Goal: Feedback & Contribution: Leave review/rating

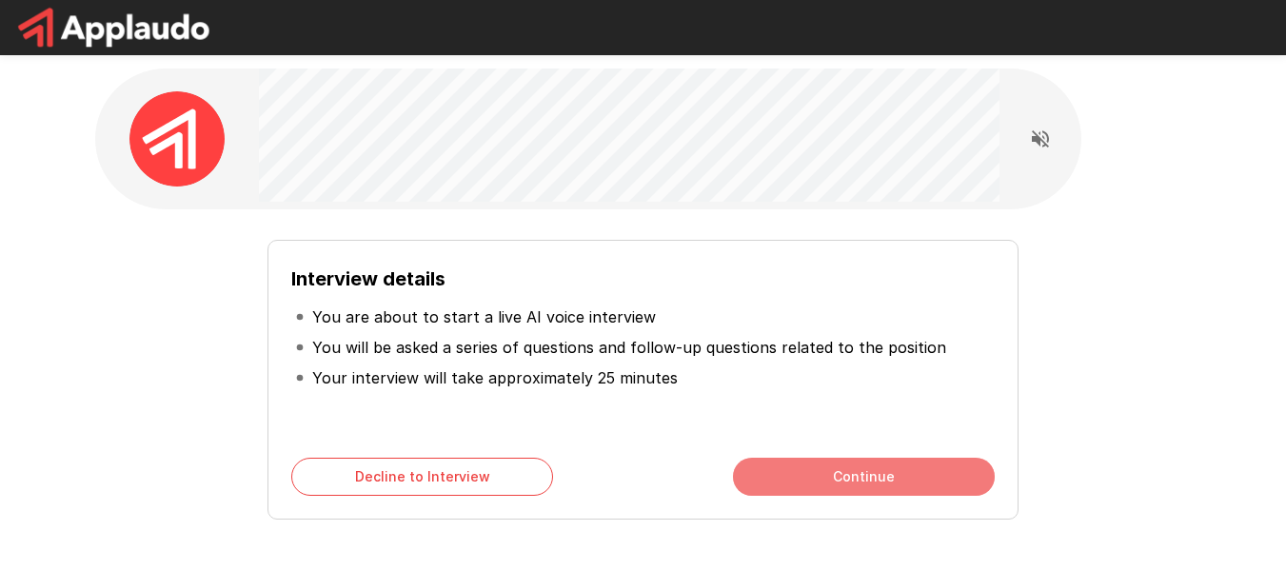
click at [815, 484] on button "Continue" at bounding box center [864, 477] width 262 height 38
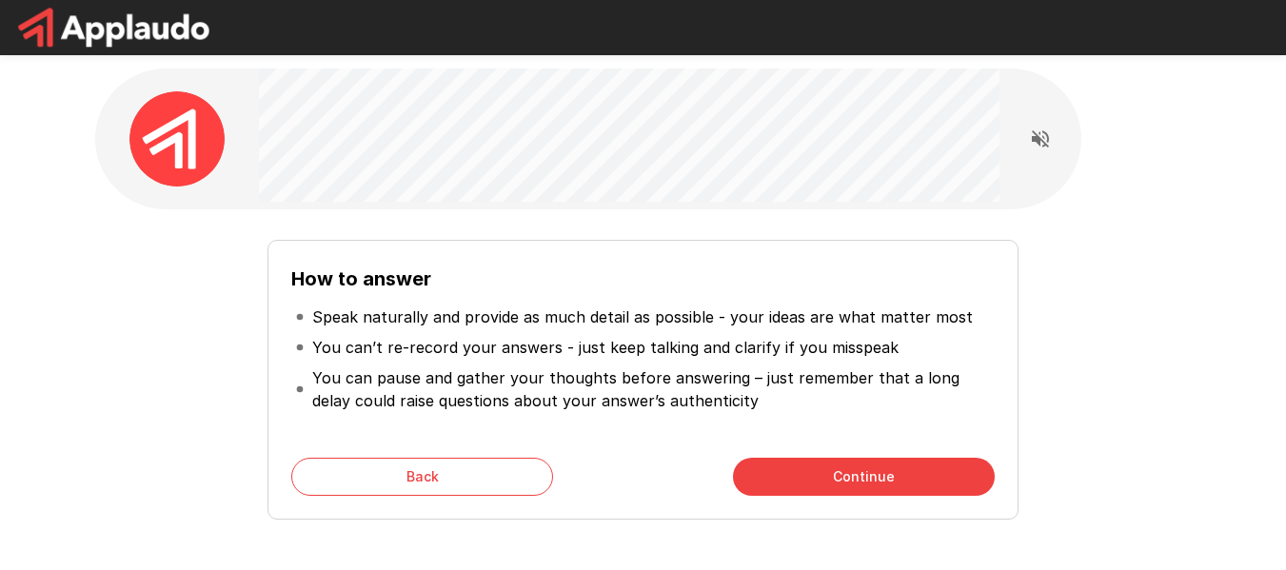
click at [812, 479] on button "Continue" at bounding box center [864, 477] width 262 height 38
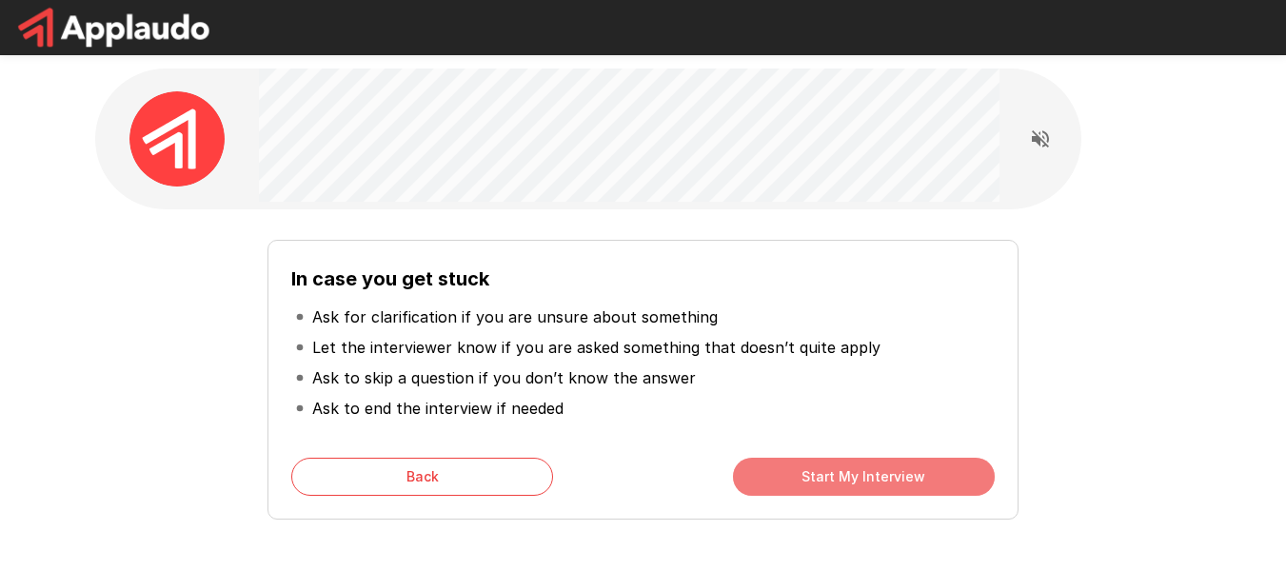
click at [854, 470] on button "Start My Interview" at bounding box center [864, 477] width 262 height 38
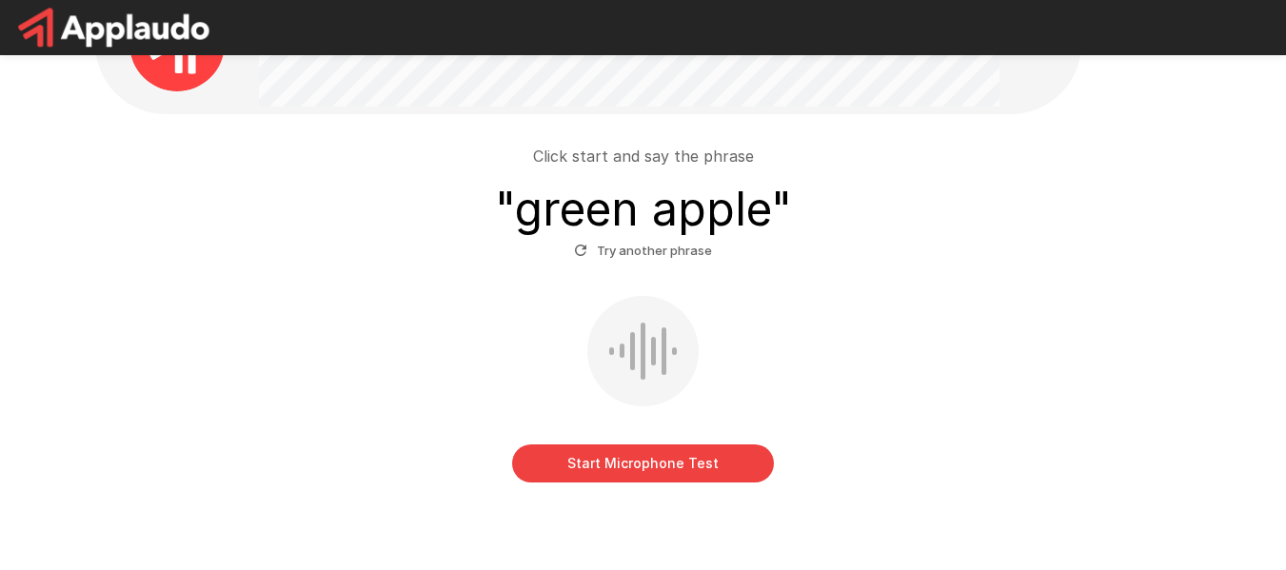
scroll to position [101, 0]
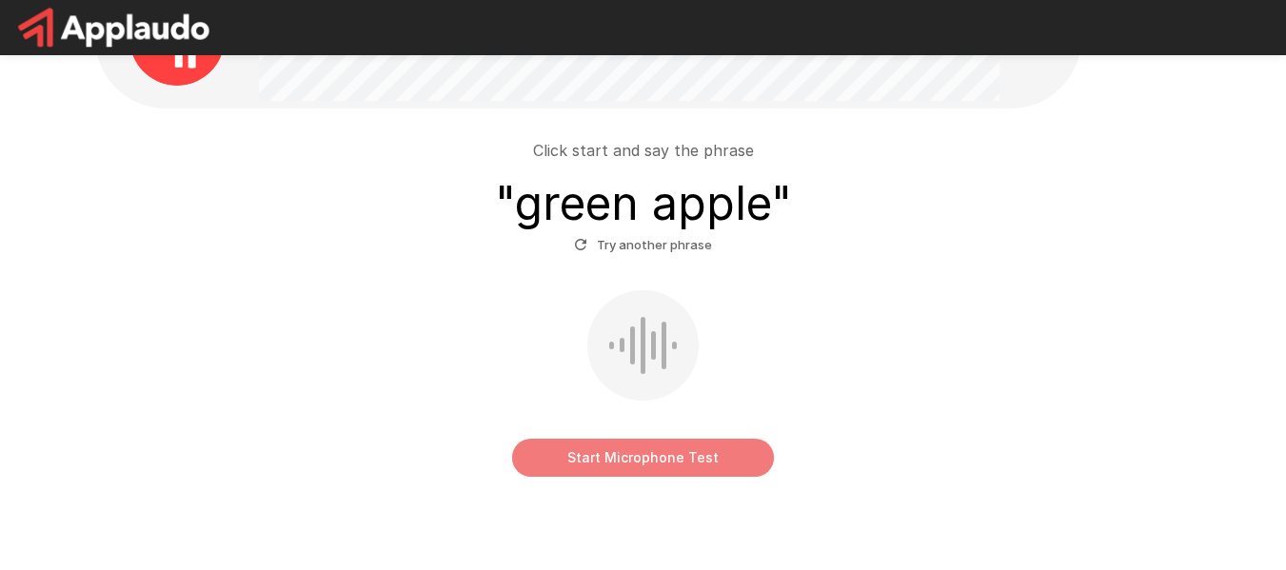
click at [631, 464] on button "Start Microphone Test" at bounding box center [643, 458] width 262 height 38
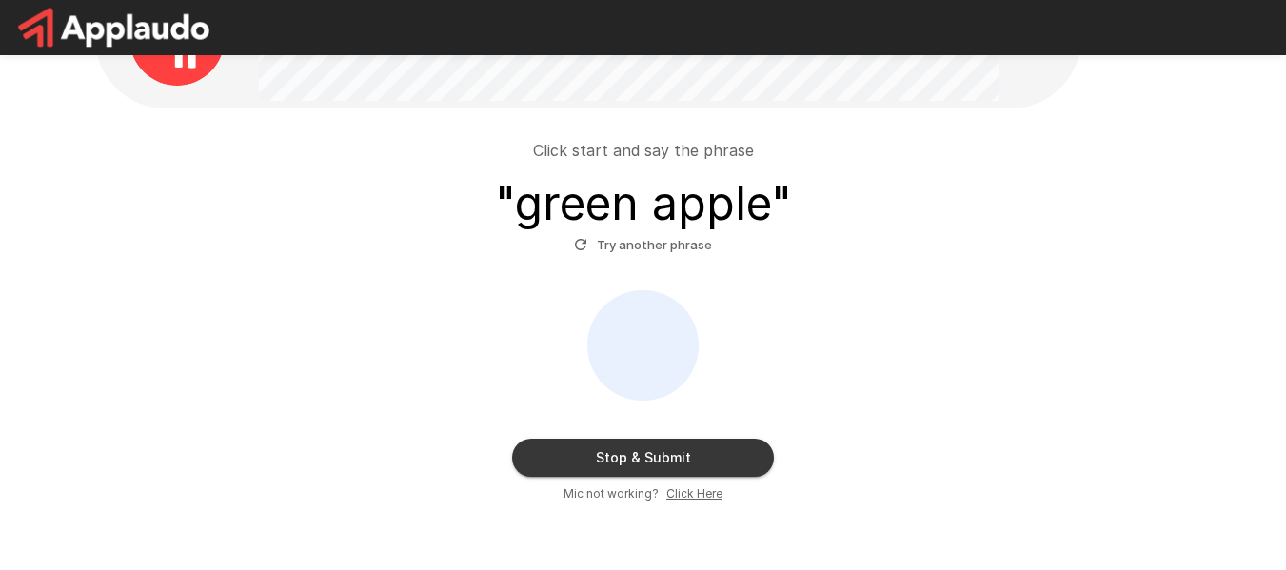
scroll to position [38, 0]
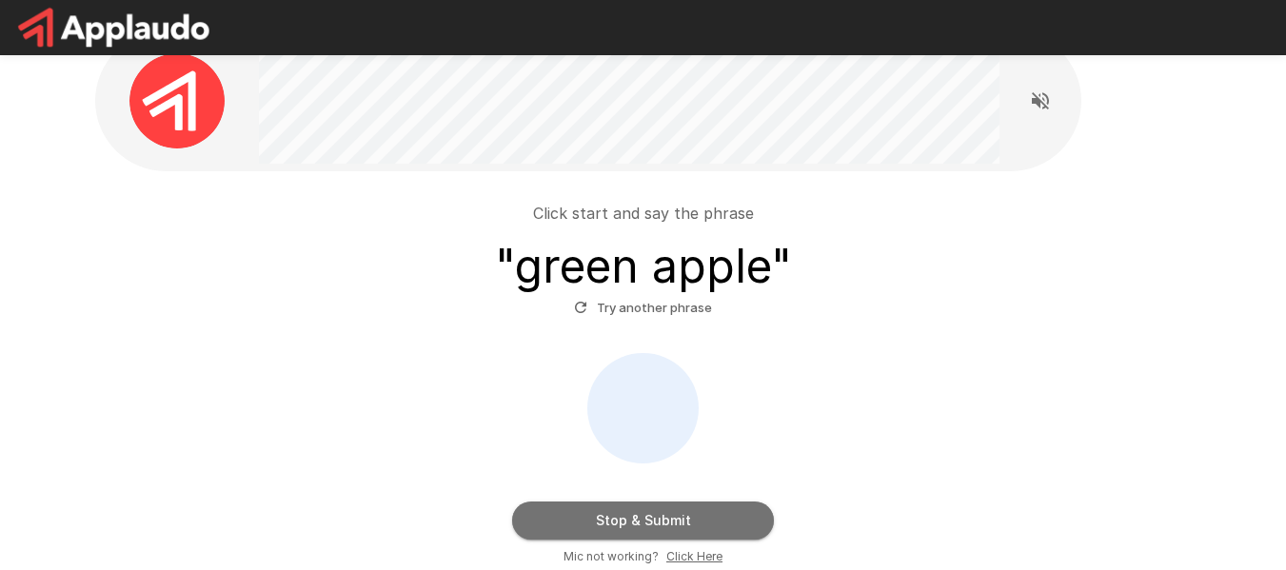
click at [640, 518] on button "Stop & Submit" at bounding box center [643, 521] width 262 height 38
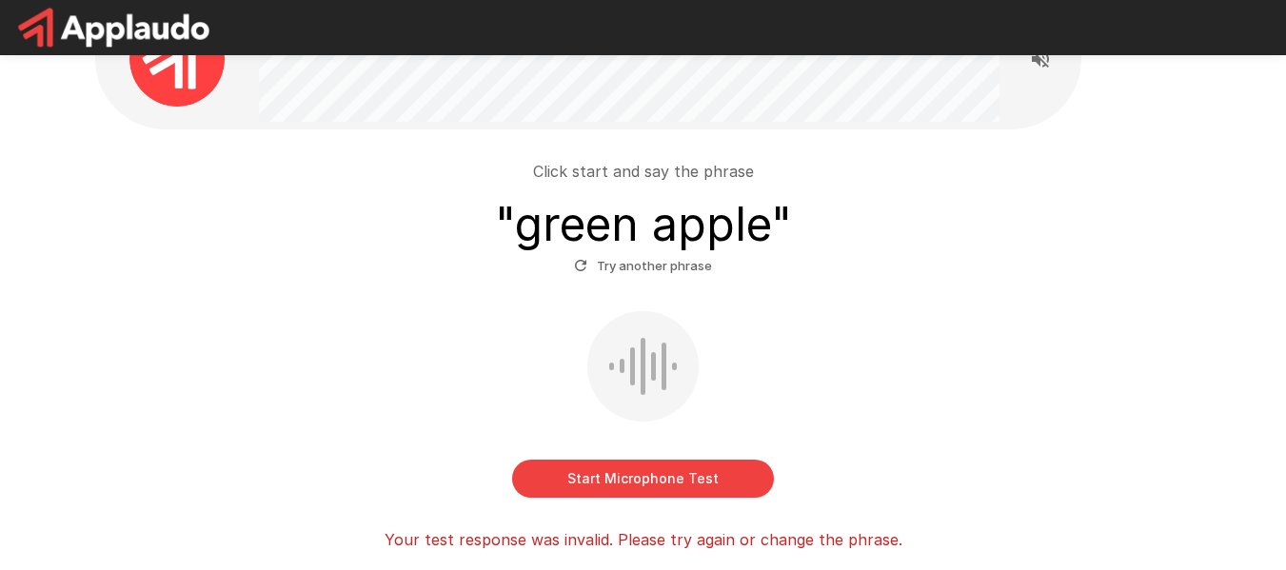
scroll to position [85, 0]
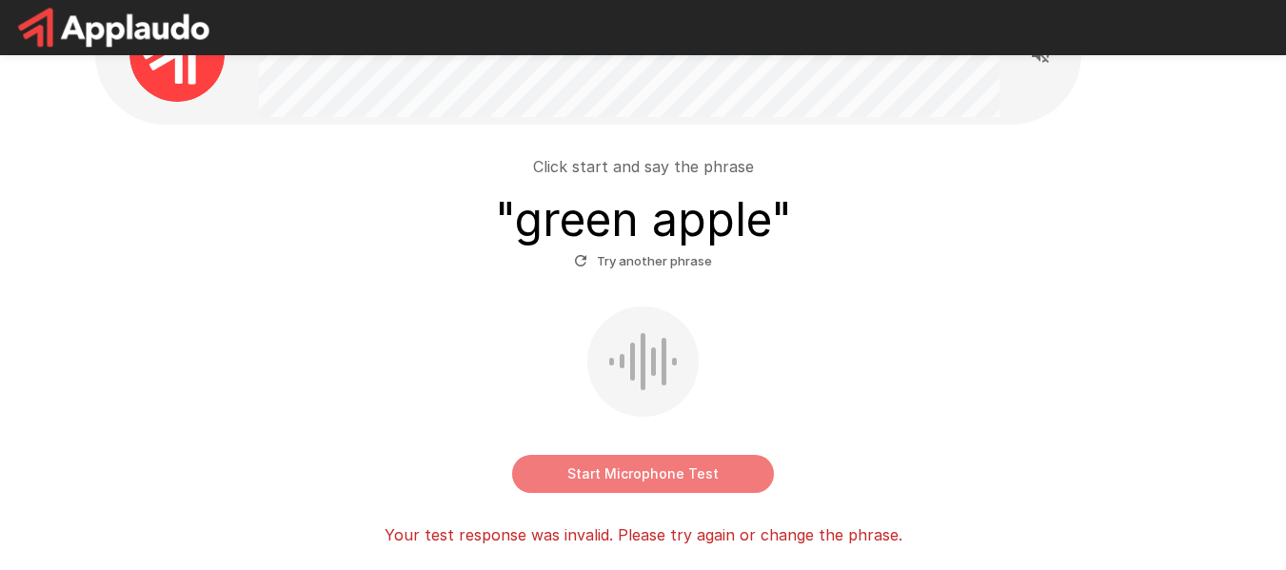
click at [650, 458] on button "Start Microphone Test" at bounding box center [643, 474] width 262 height 38
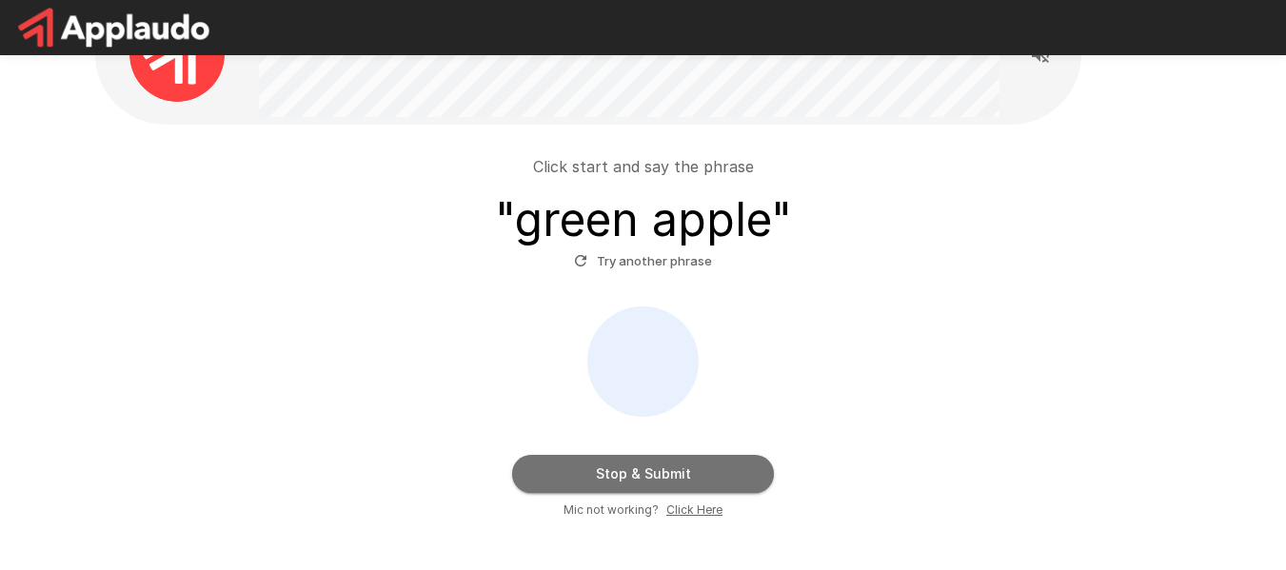
click at [693, 462] on button "Stop & Submit" at bounding box center [643, 474] width 262 height 38
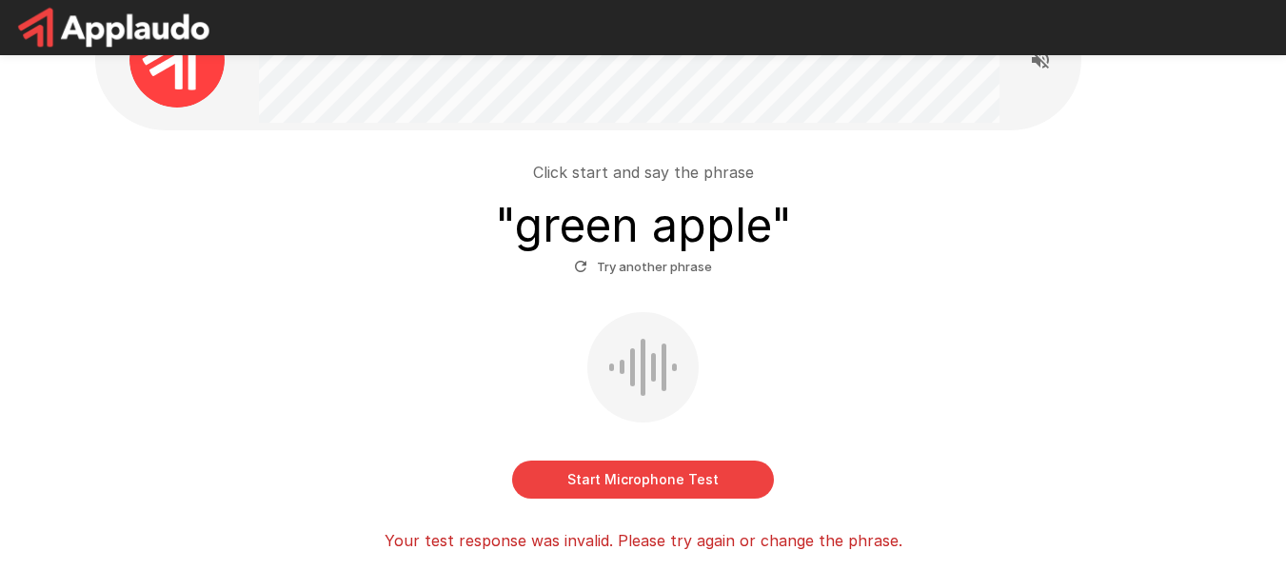
scroll to position [78, 0]
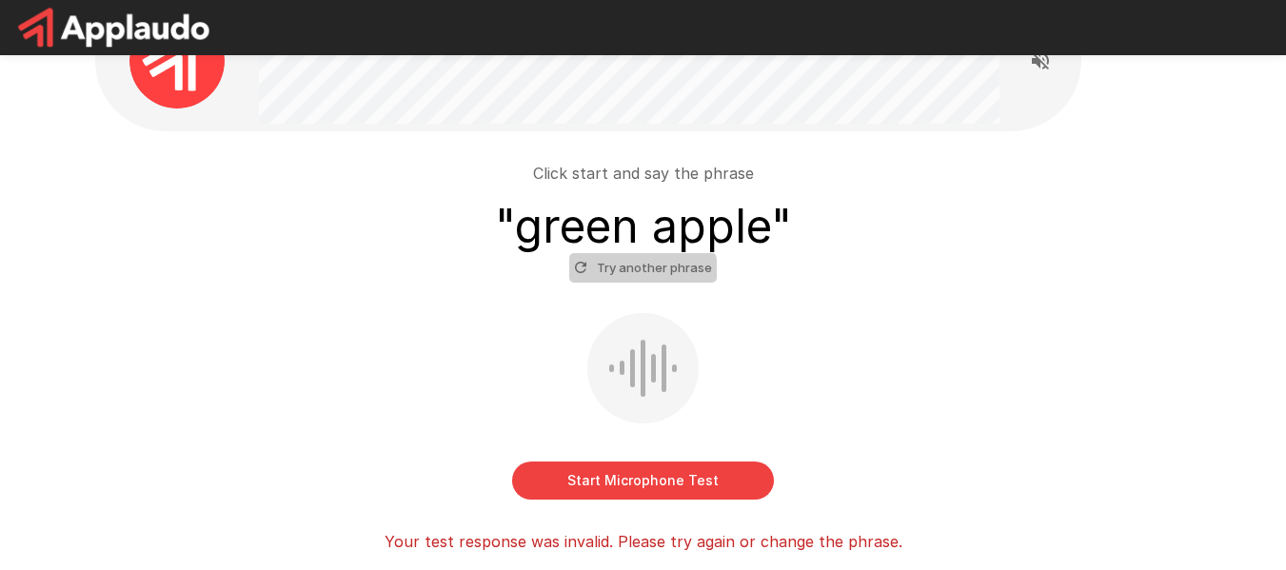
click at [640, 272] on button "Try another phrase" at bounding box center [643, 268] width 148 height 30
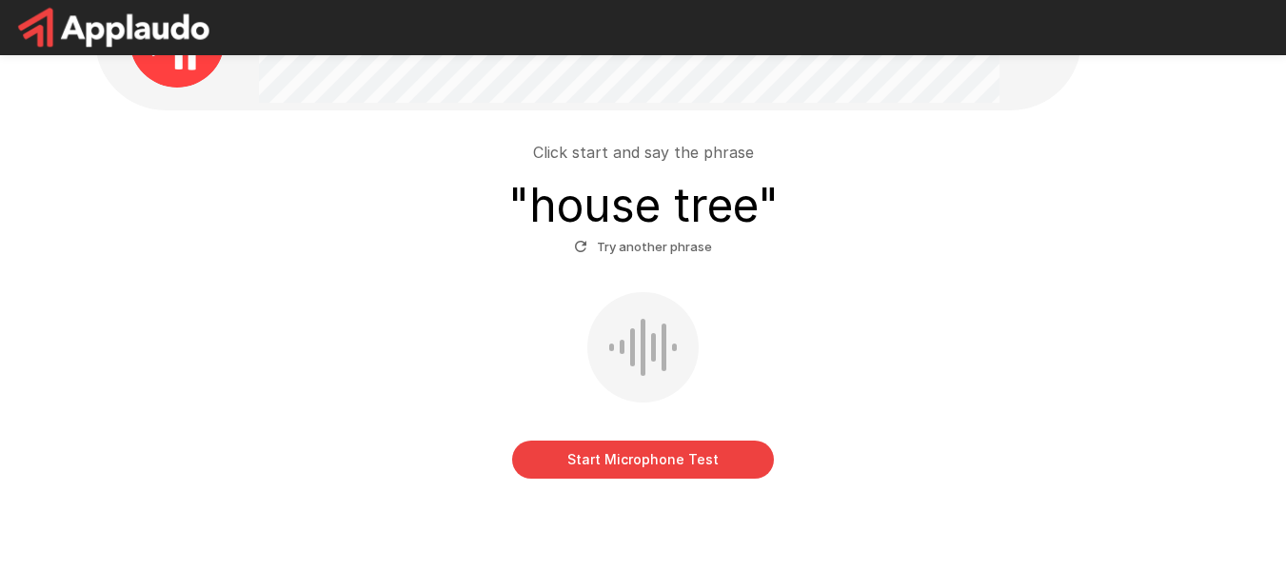
scroll to position [100, 0]
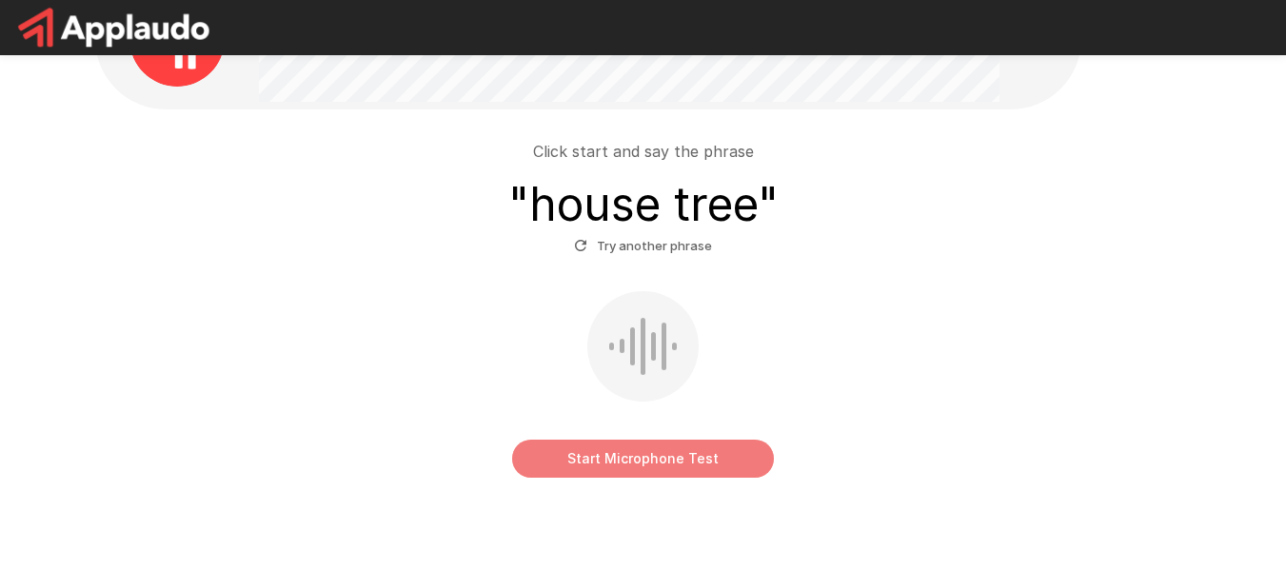
click at [676, 462] on button "Start Microphone Test" at bounding box center [643, 459] width 262 height 38
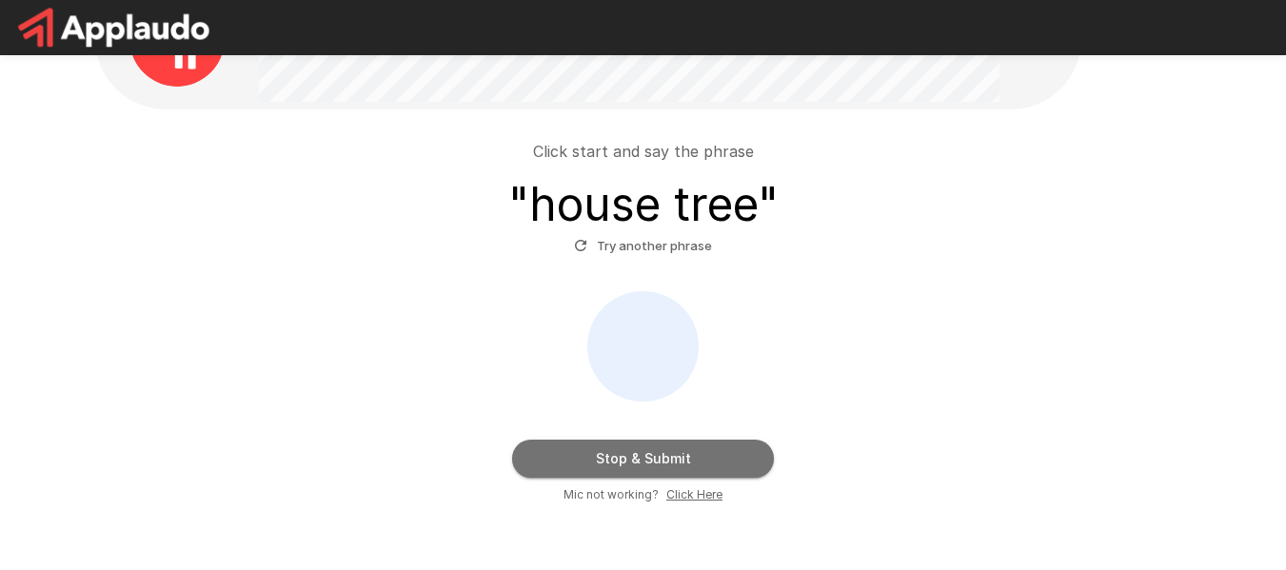
click at [676, 462] on button "Stop & Submit" at bounding box center [643, 459] width 262 height 38
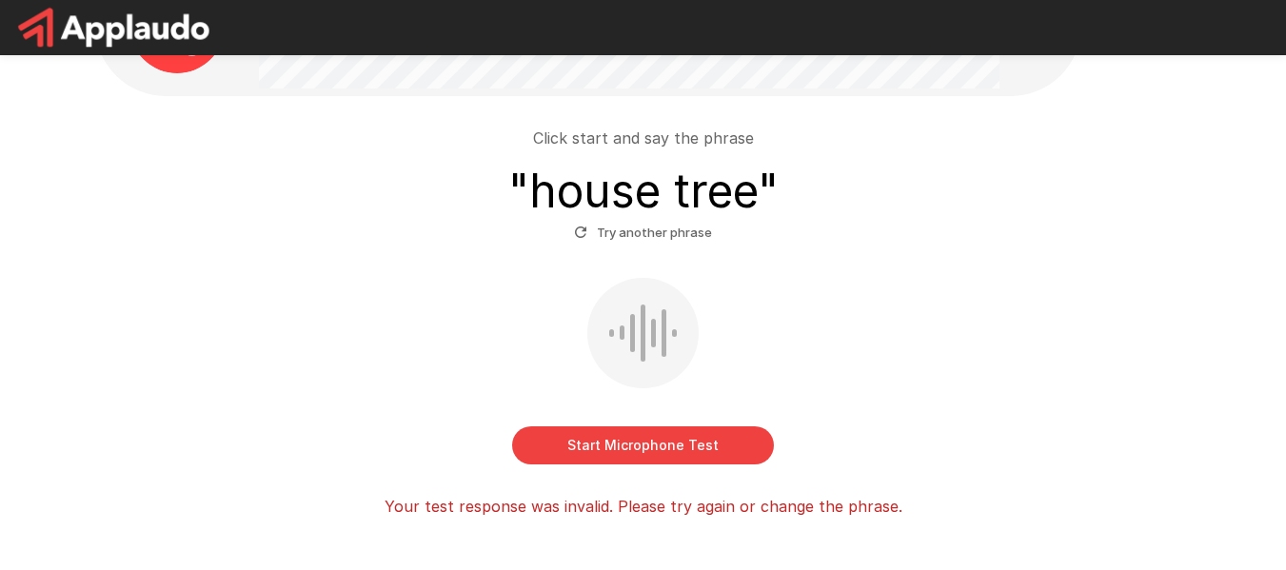
scroll to position [114, 0]
click at [676, 233] on button "Try another phrase" at bounding box center [643, 232] width 148 height 30
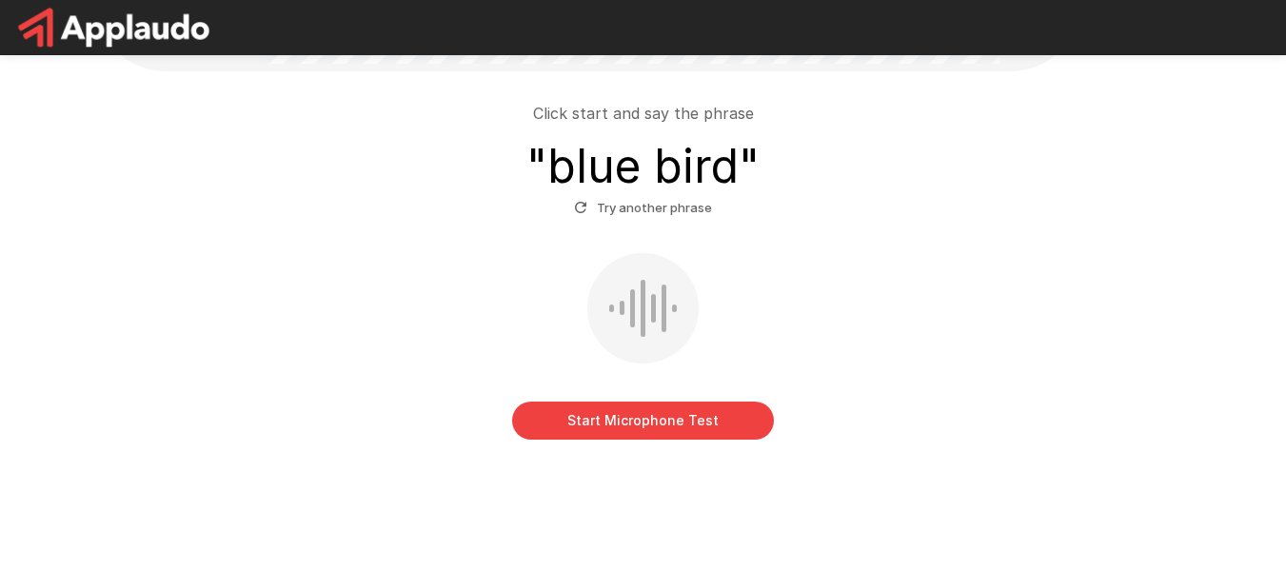
scroll to position [139, 0]
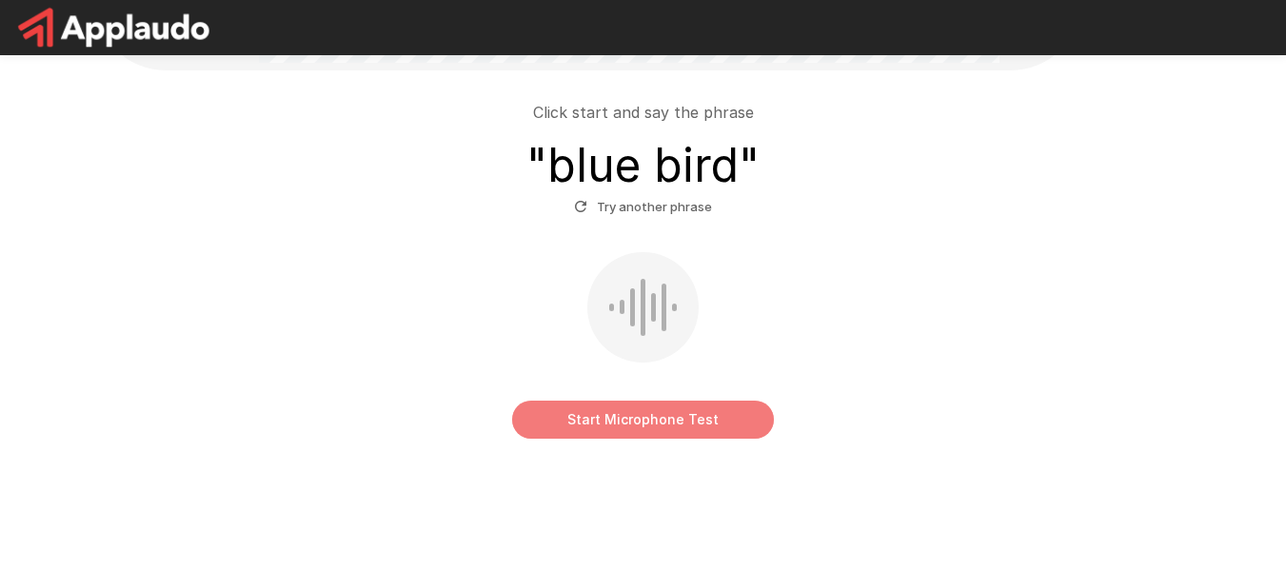
click at [665, 411] on button "Start Microphone Test" at bounding box center [643, 420] width 262 height 38
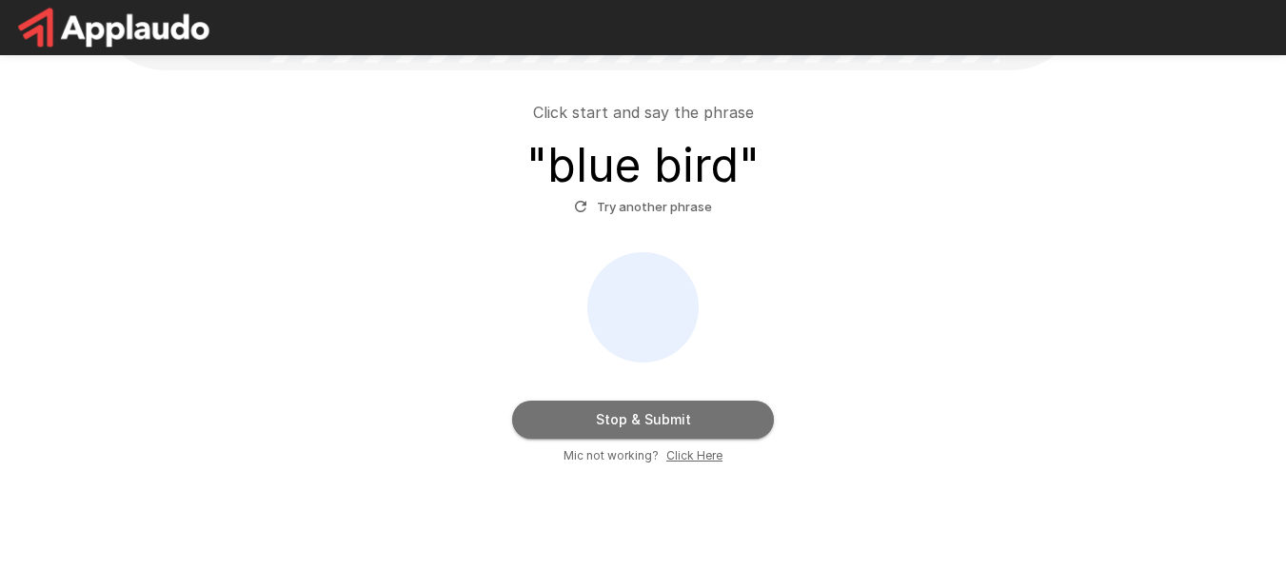
click at [665, 411] on button "Stop & Submit" at bounding box center [643, 420] width 262 height 38
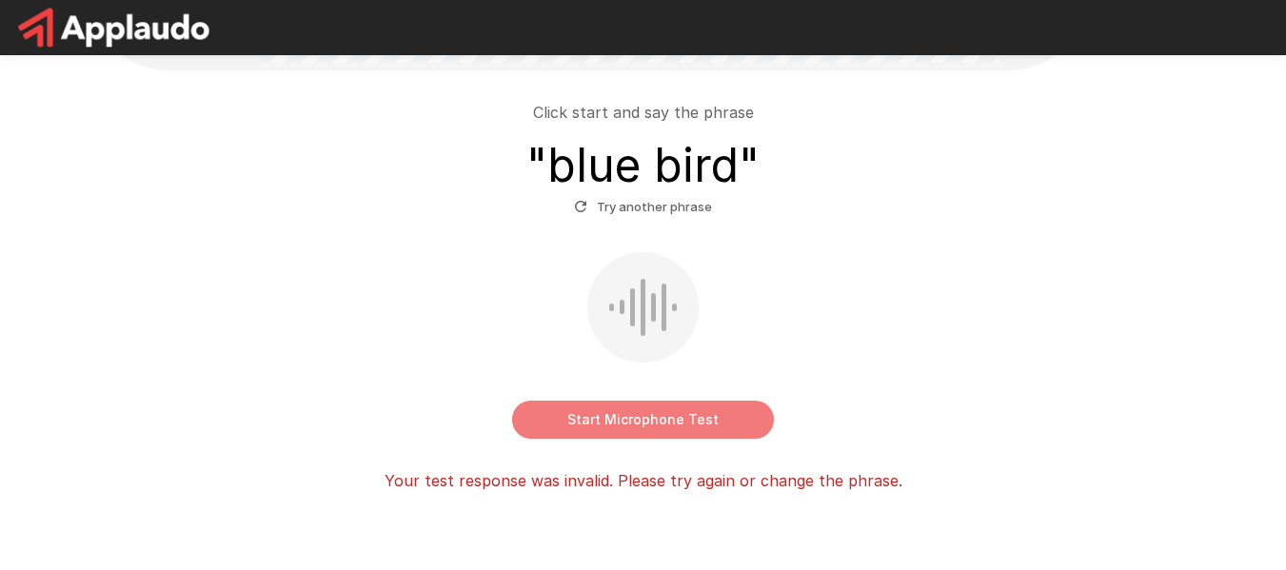
click at [679, 418] on button "Start Microphone Test" at bounding box center [643, 420] width 262 height 38
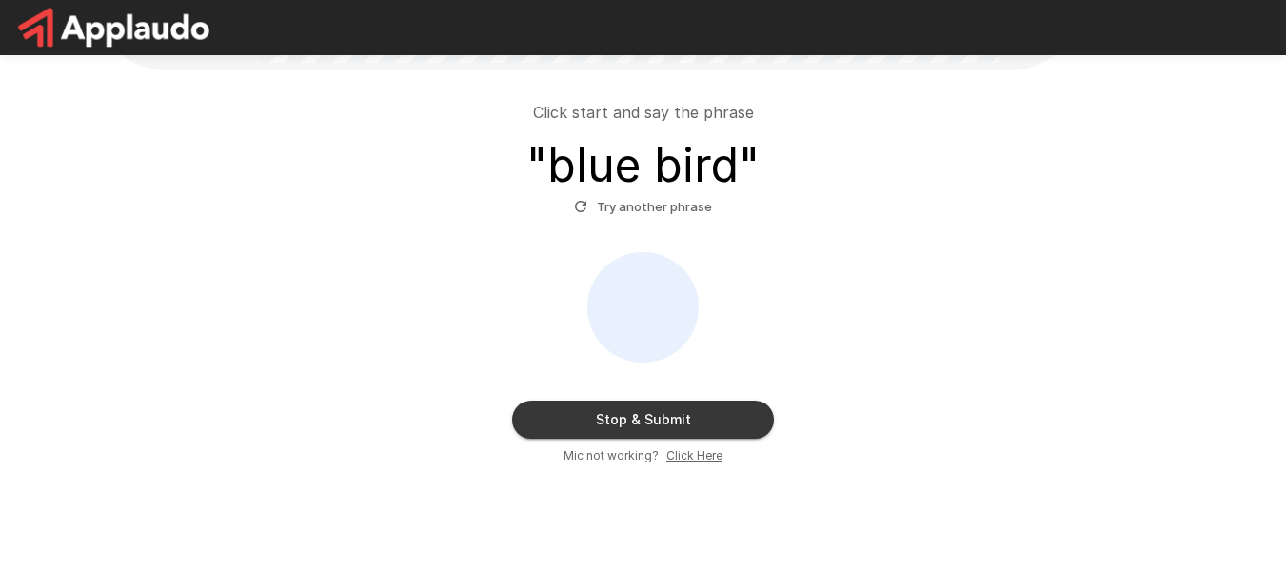
click at [679, 418] on button "Stop & Submit" at bounding box center [643, 420] width 262 height 38
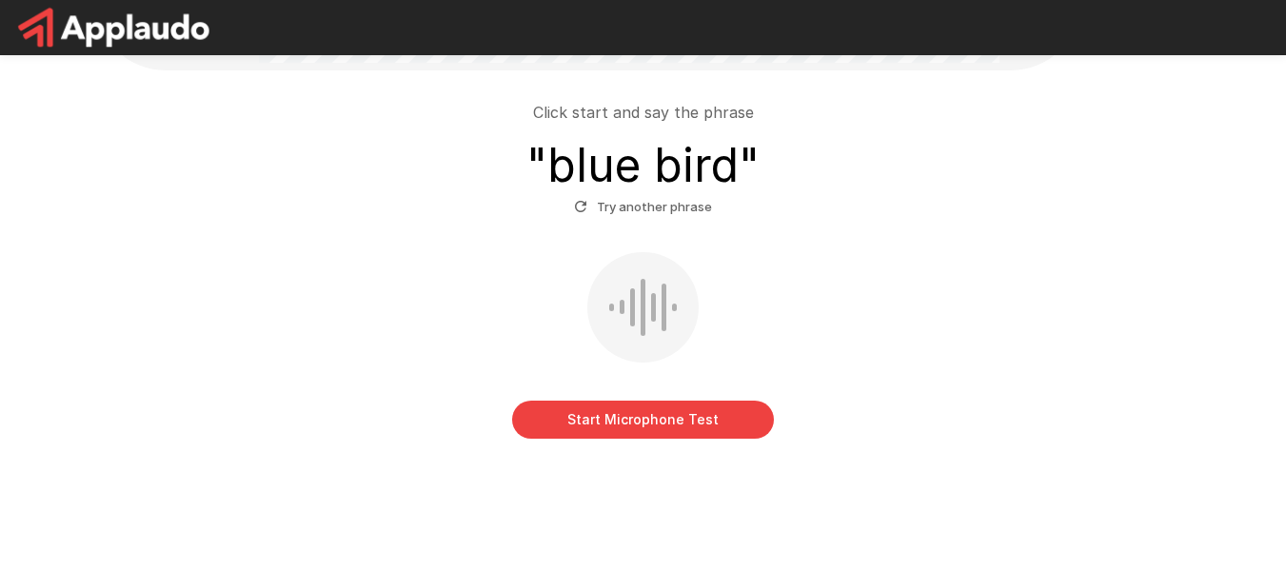
scroll to position [94, 0]
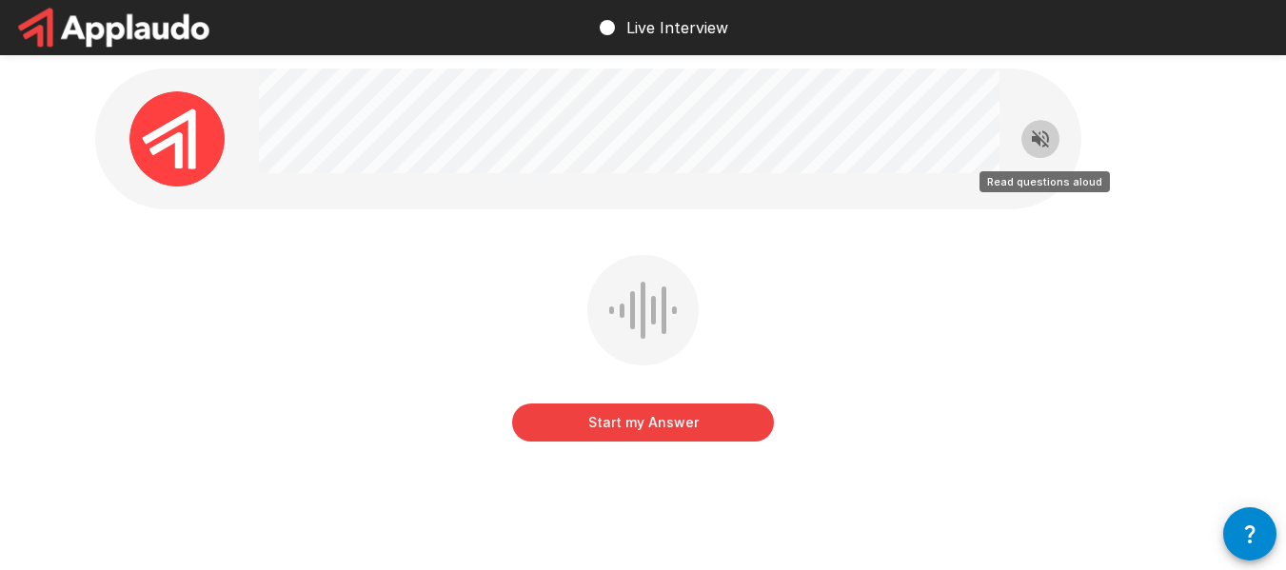
click at [1040, 143] on icon "Read questions aloud" at bounding box center [1040, 138] width 17 height 17
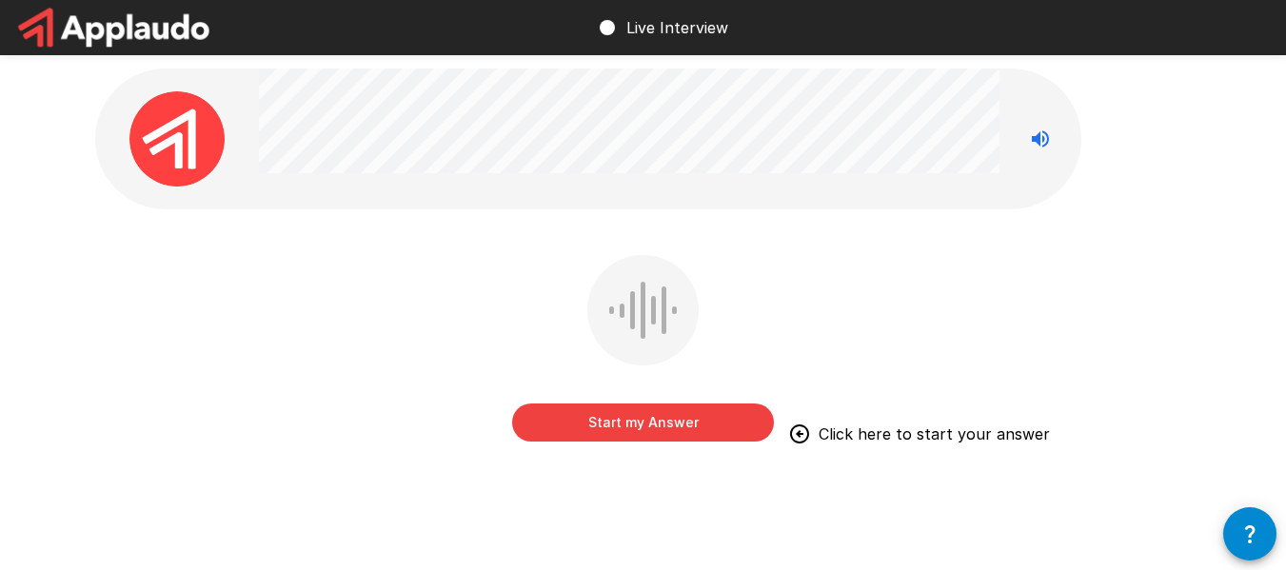
scroll to position [1, 0]
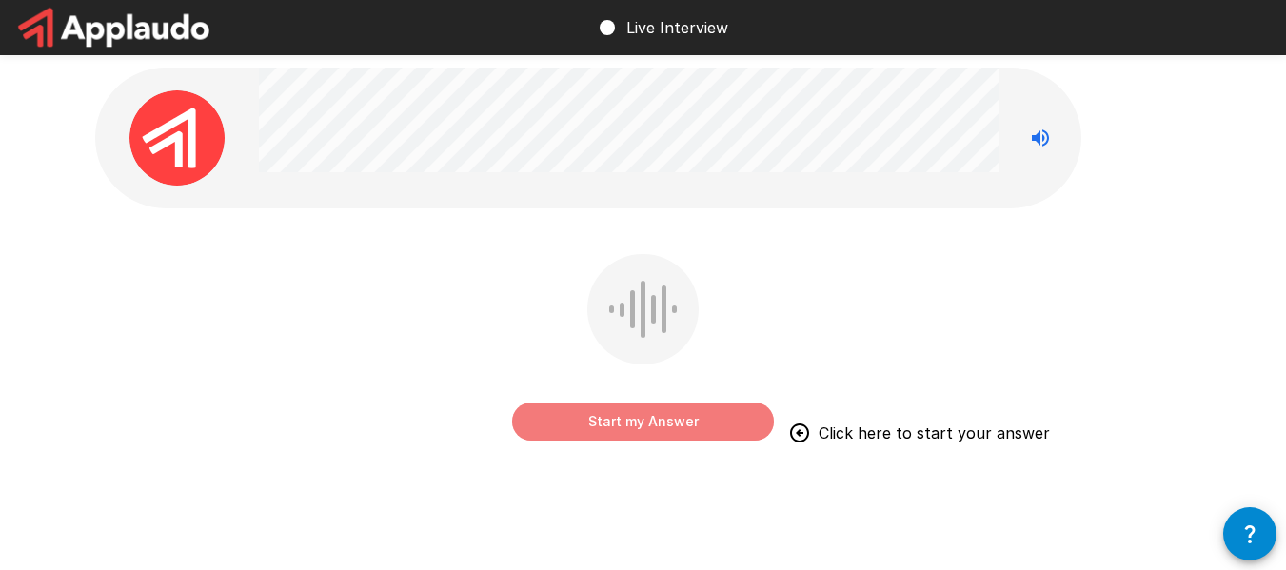
click at [691, 426] on button "Start my Answer" at bounding box center [643, 422] width 262 height 38
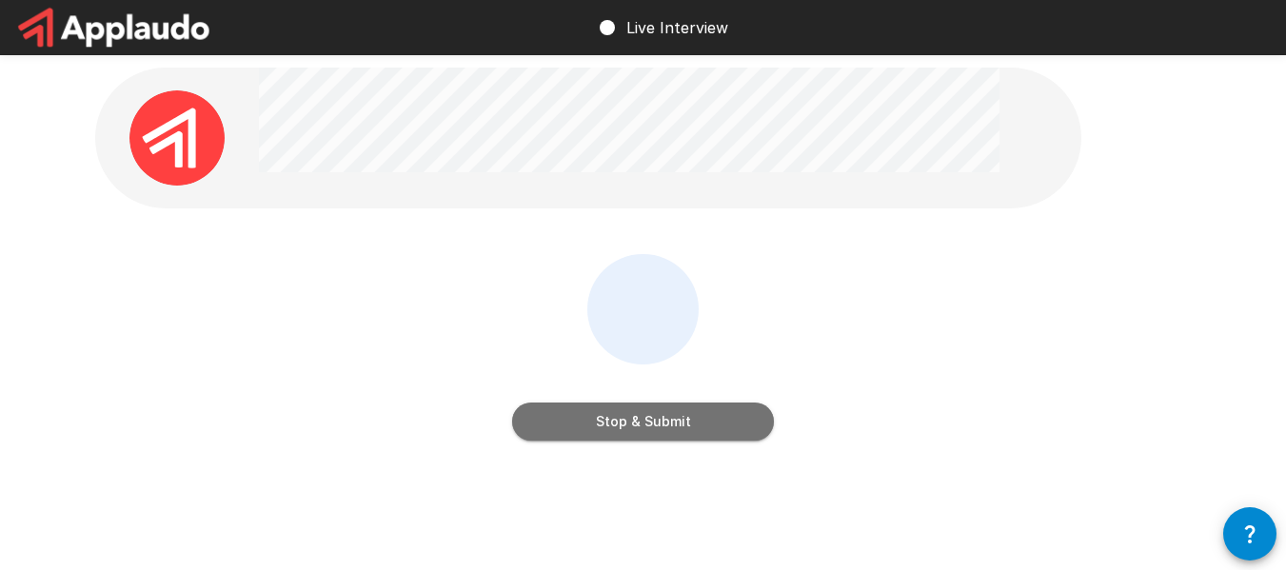
click at [691, 426] on button "Stop & Submit" at bounding box center [643, 422] width 262 height 38
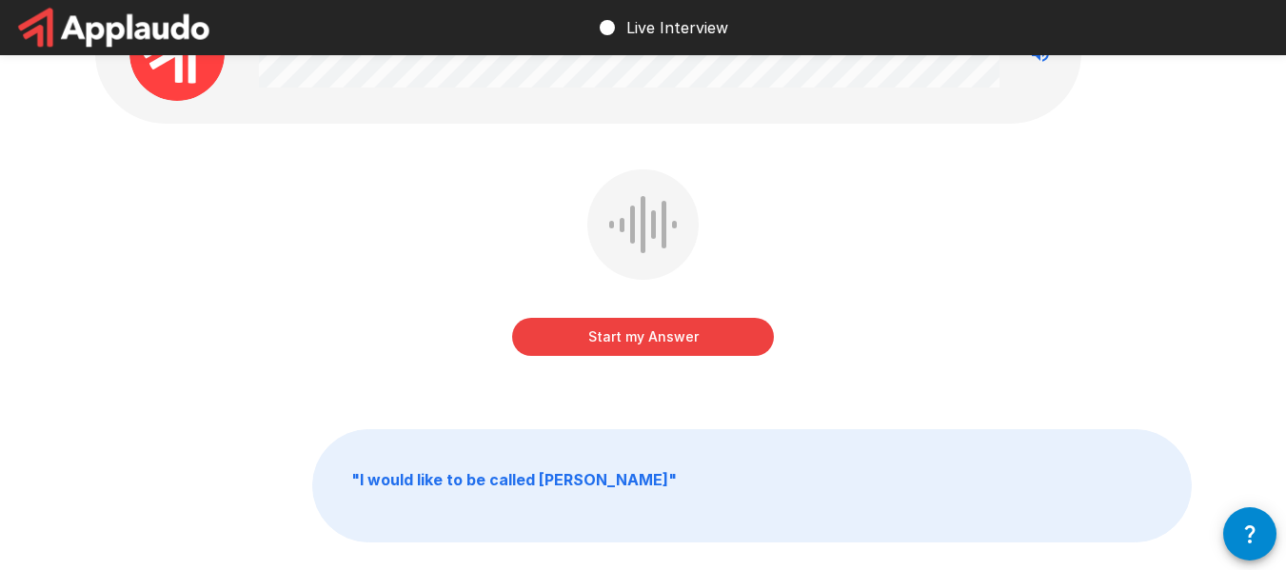
scroll to position [53, 0]
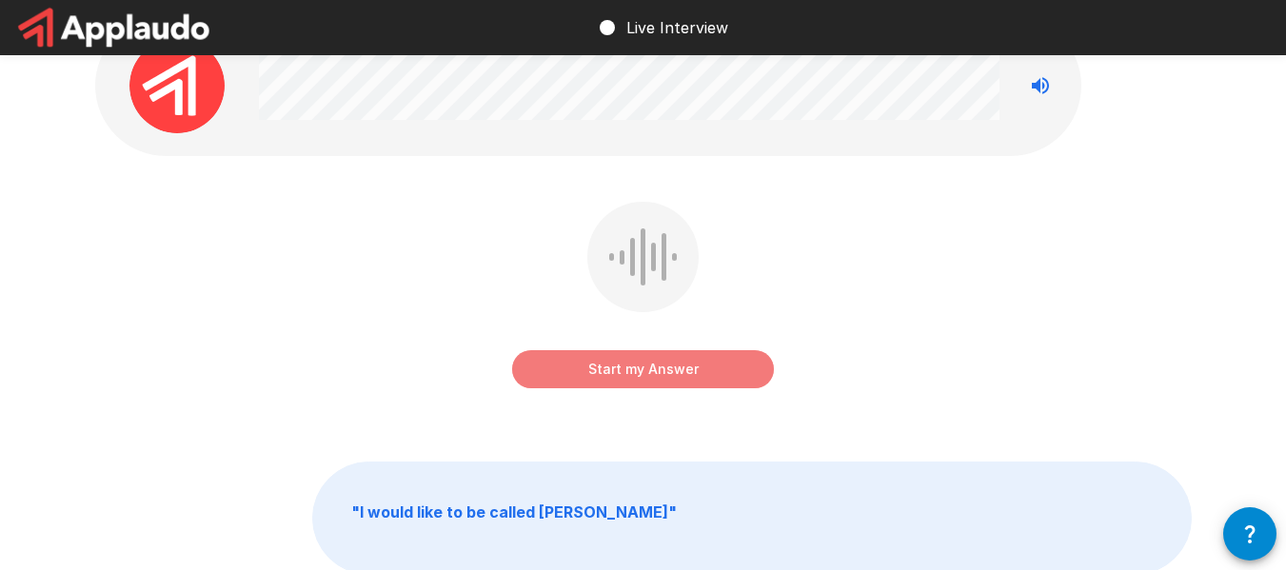
click at [715, 373] on button "Start my Answer" at bounding box center [643, 369] width 262 height 38
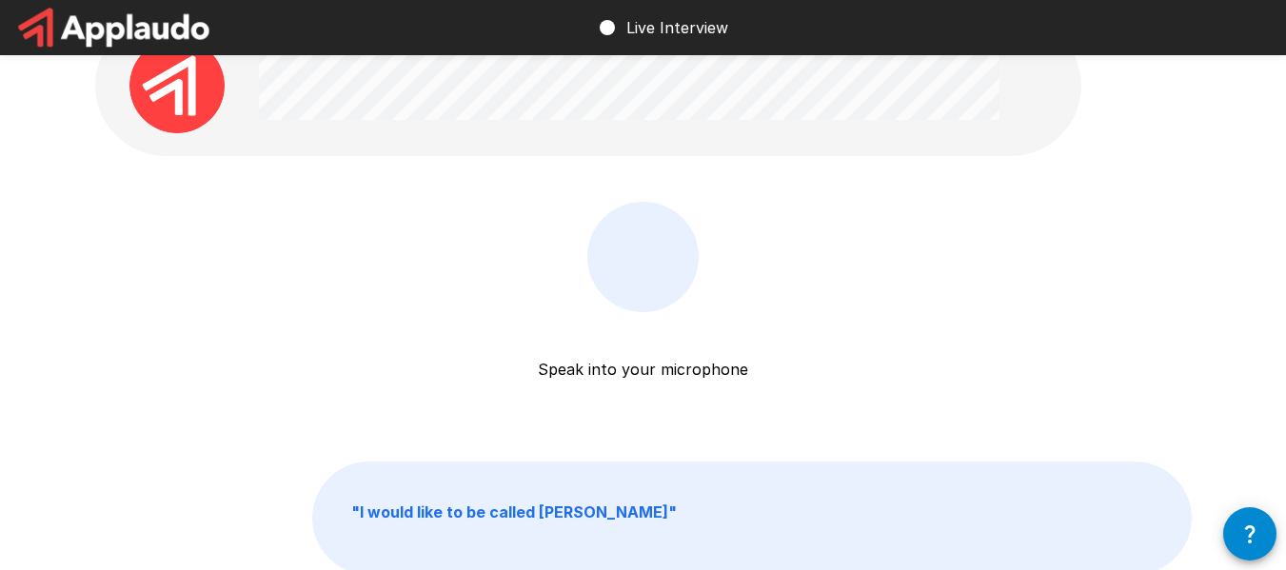
scroll to position [0, 0]
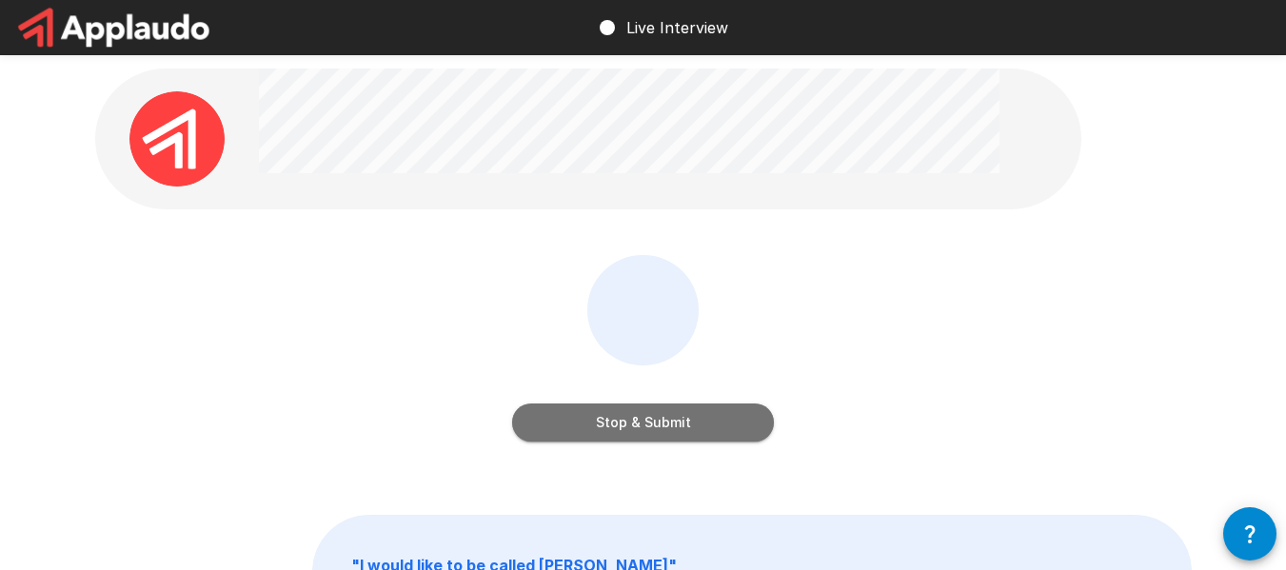
click at [680, 419] on button "Stop & Submit" at bounding box center [643, 422] width 262 height 38
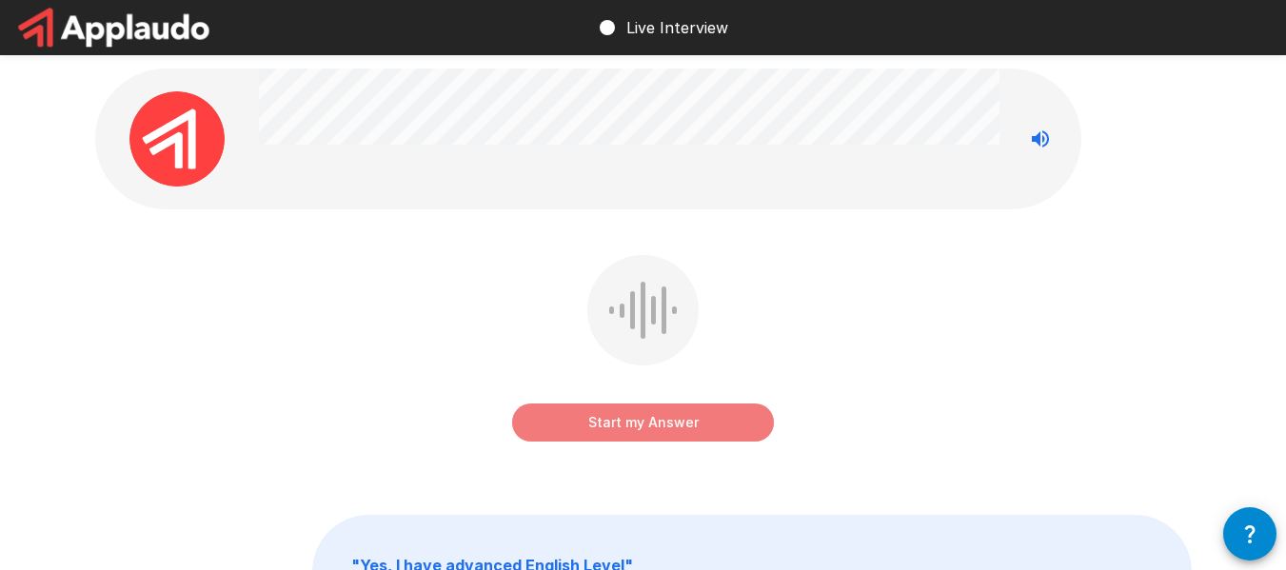
click at [656, 431] on button "Start my Answer" at bounding box center [643, 422] width 262 height 38
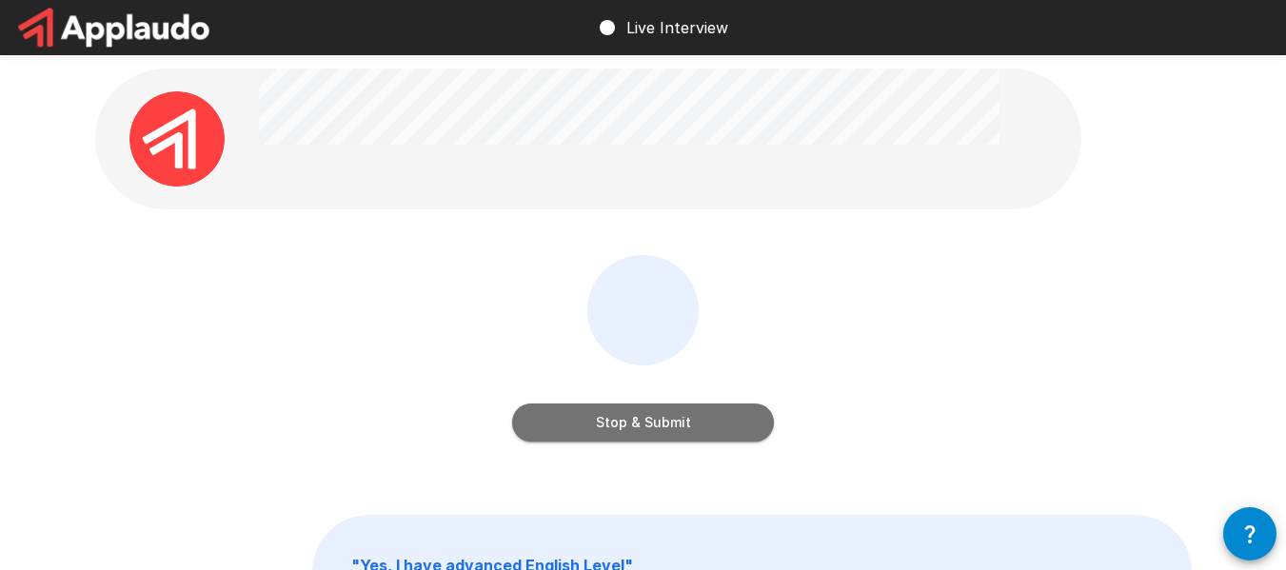
click at [656, 431] on button "Stop & Submit" at bounding box center [643, 422] width 262 height 38
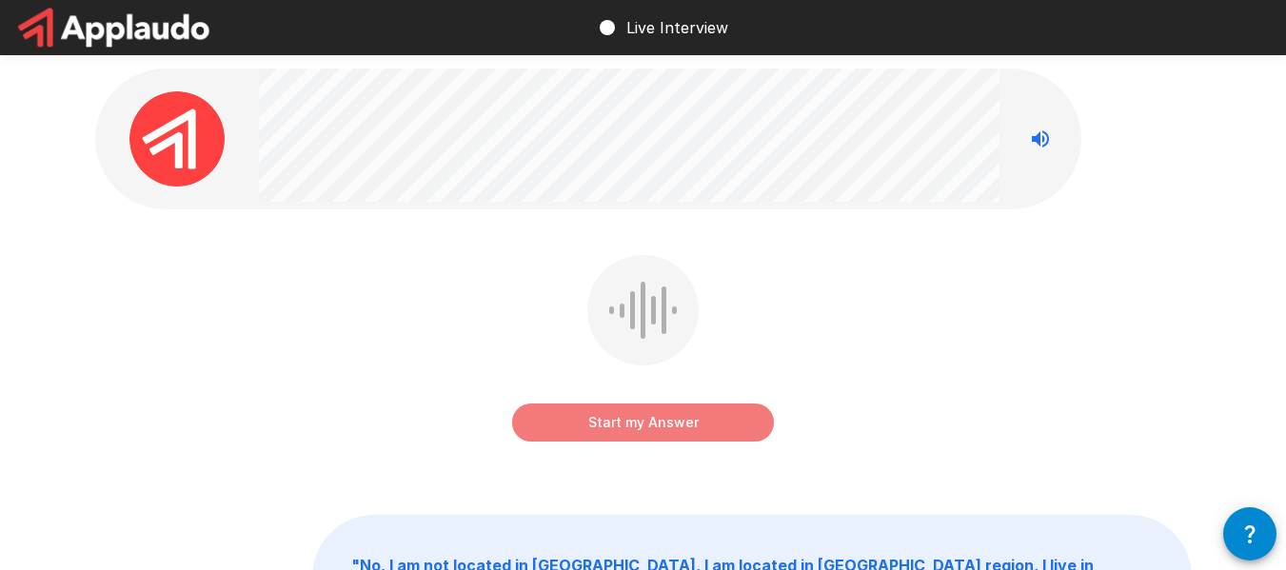
click at [713, 429] on button "Start my Answer" at bounding box center [643, 422] width 262 height 38
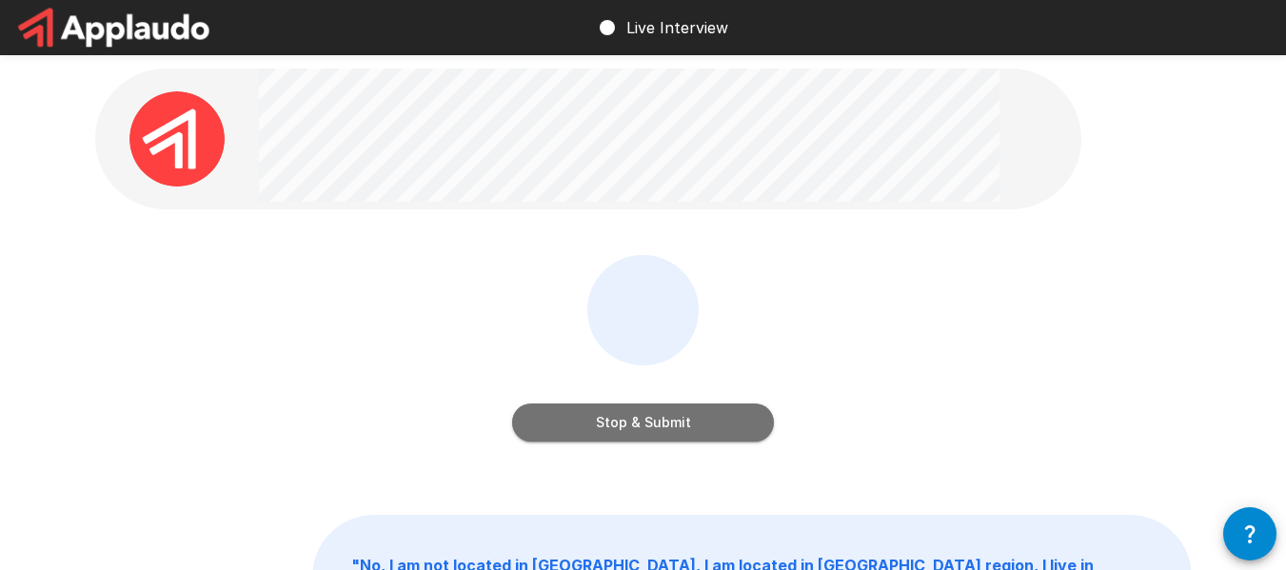
click at [713, 429] on button "Stop & Submit" at bounding box center [643, 422] width 262 height 38
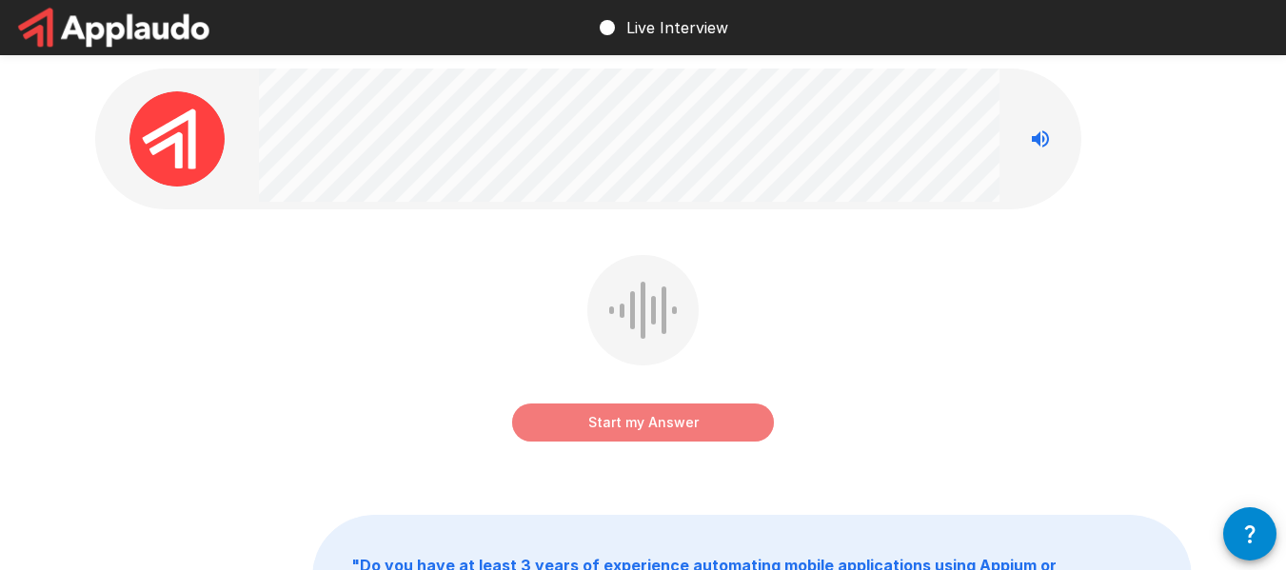
click at [646, 405] on button "Start my Answer" at bounding box center [643, 422] width 262 height 38
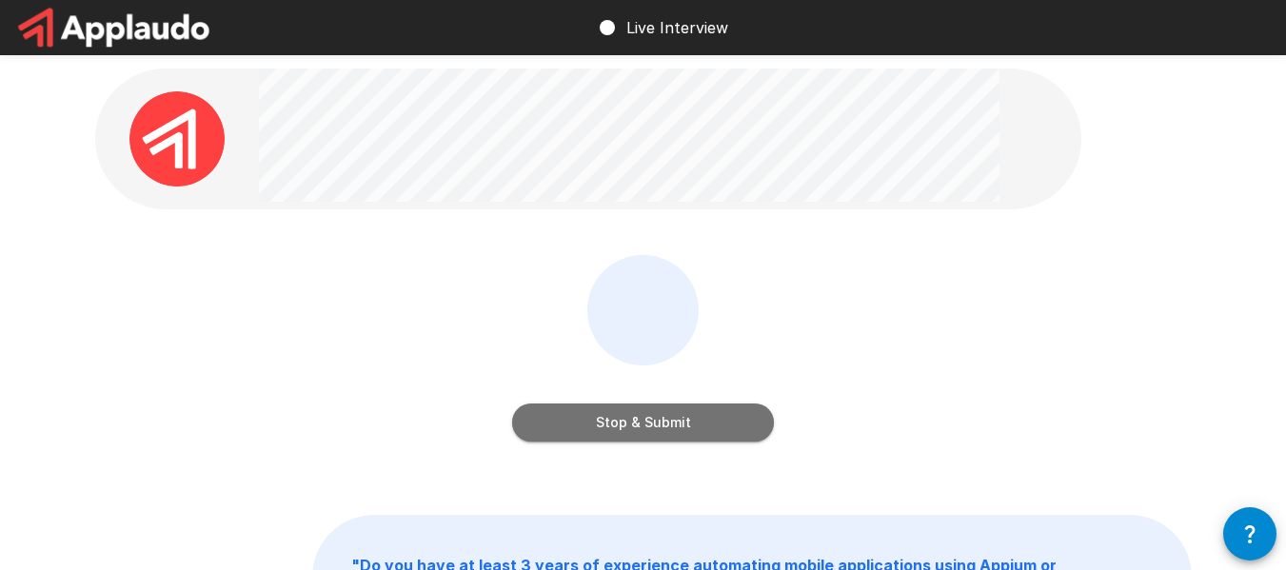
click at [648, 423] on button "Stop & Submit" at bounding box center [643, 422] width 262 height 38
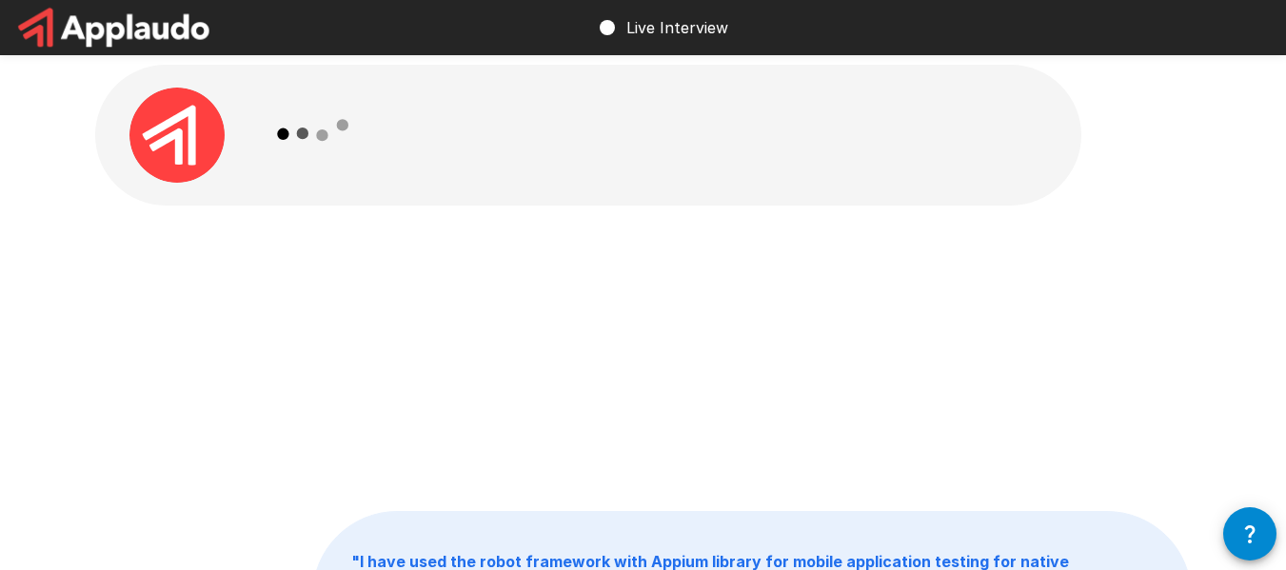
scroll to position [5, 0]
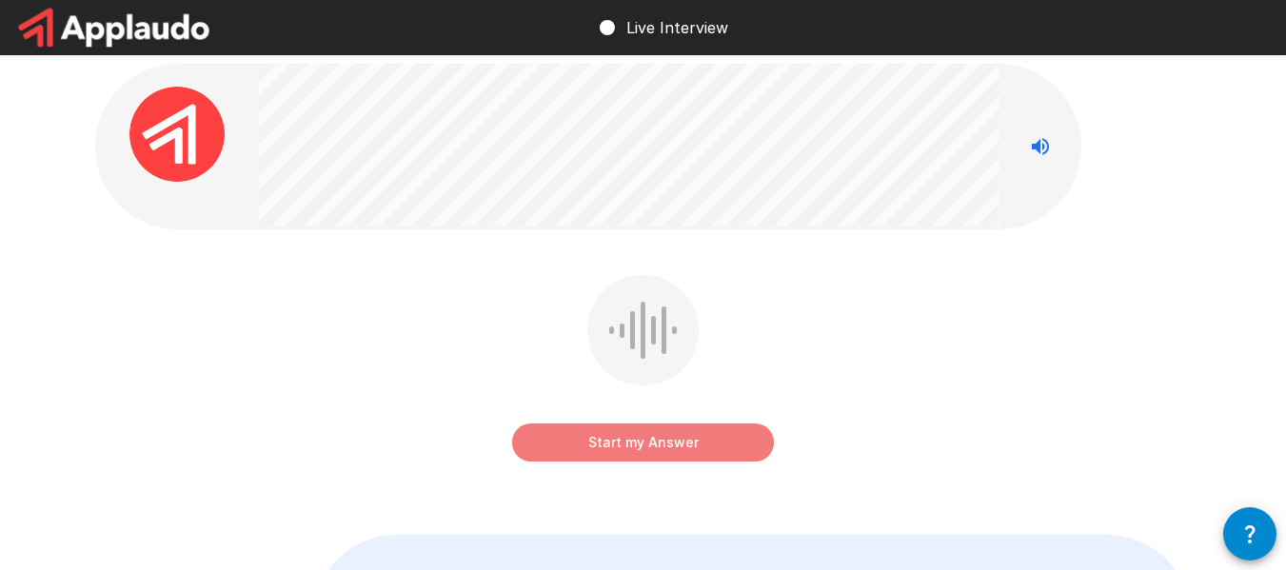
click at [708, 443] on button "Start my Answer" at bounding box center [643, 442] width 262 height 38
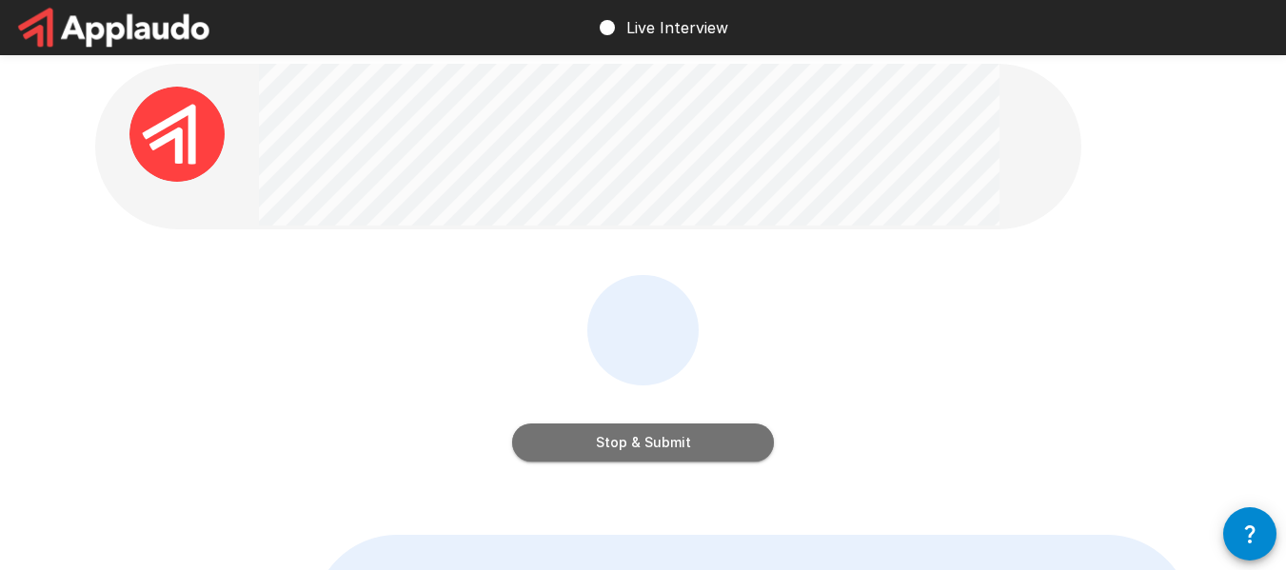
click at [708, 443] on button "Stop & Submit" at bounding box center [643, 442] width 262 height 38
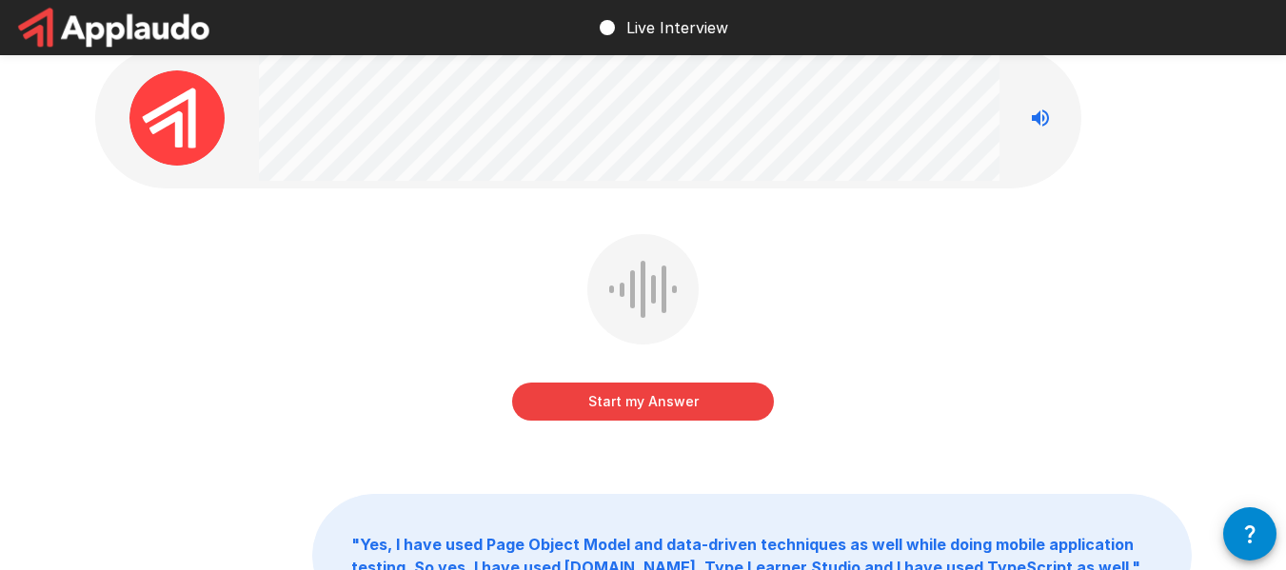
scroll to position [0, 0]
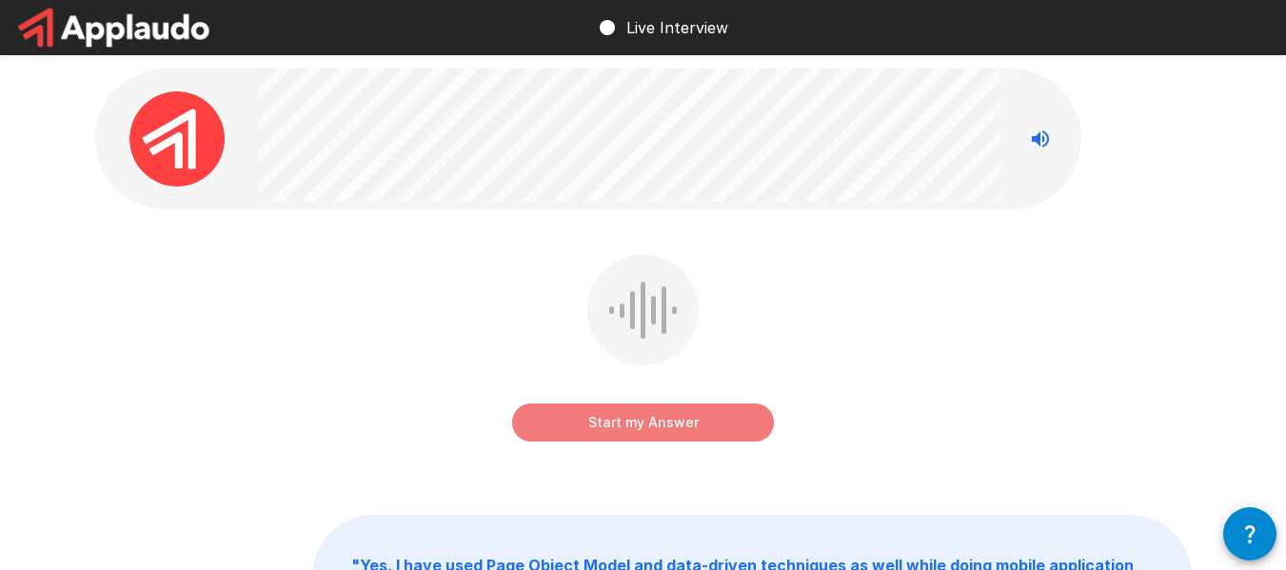
click at [645, 426] on button "Start my Answer" at bounding box center [643, 422] width 262 height 38
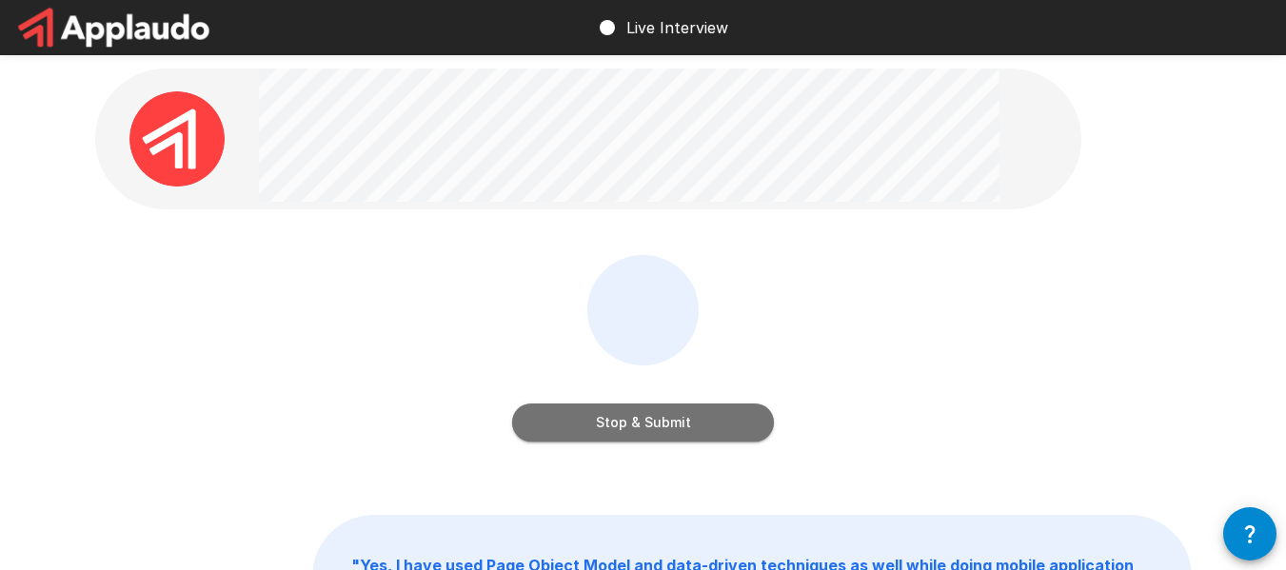
click at [645, 426] on button "Stop & Submit" at bounding box center [643, 422] width 262 height 38
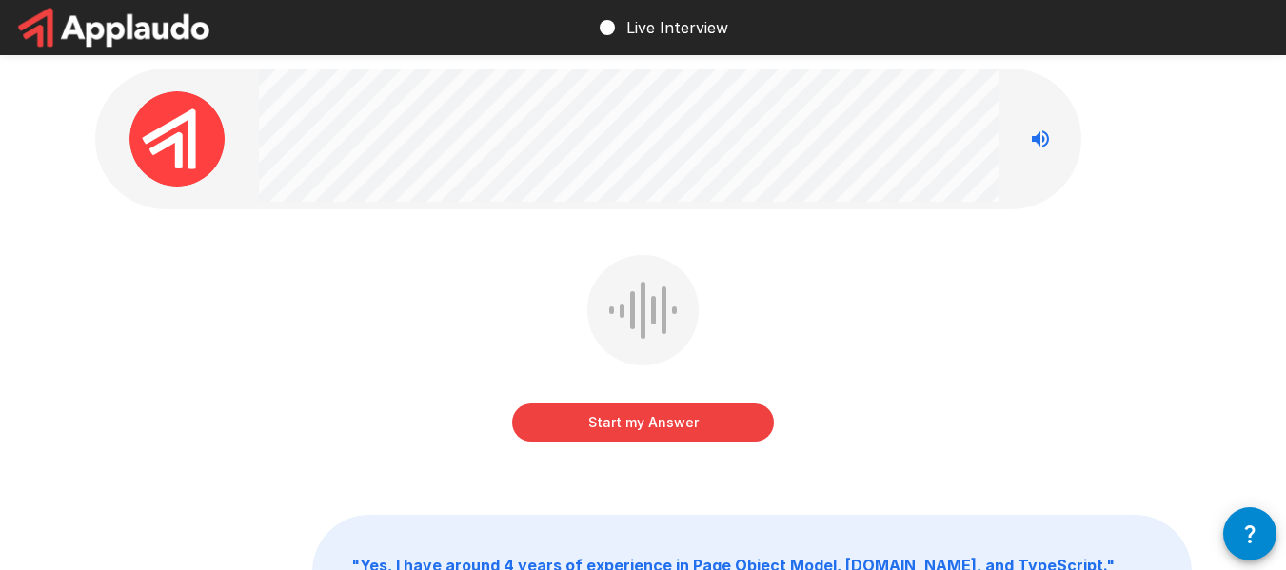
click at [667, 426] on button "Start my Answer" at bounding box center [643, 422] width 262 height 38
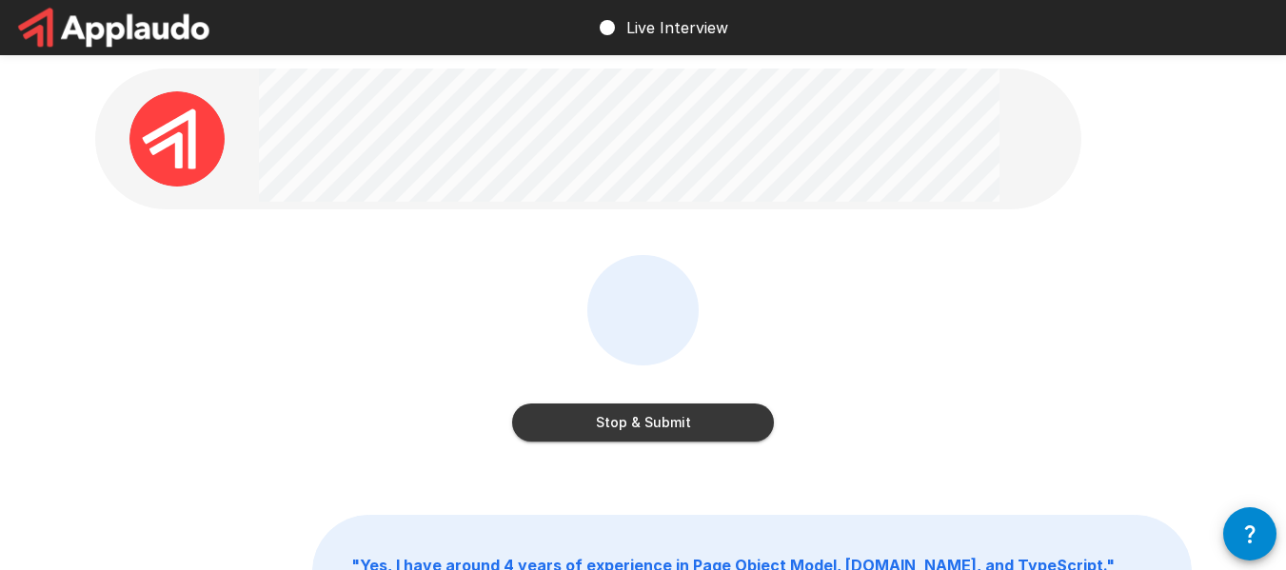
click at [667, 426] on button "Stop & Submit" at bounding box center [643, 422] width 262 height 38
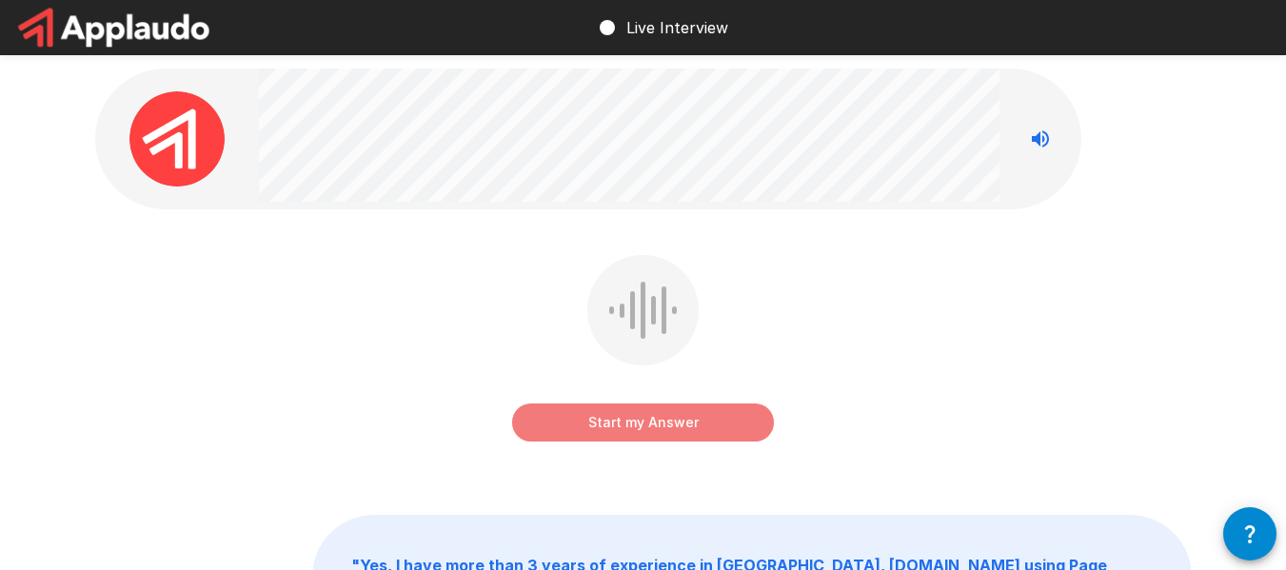
click at [660, 410] on button "Start my Answer" at bounding box center [643, 422] width 262 height 38
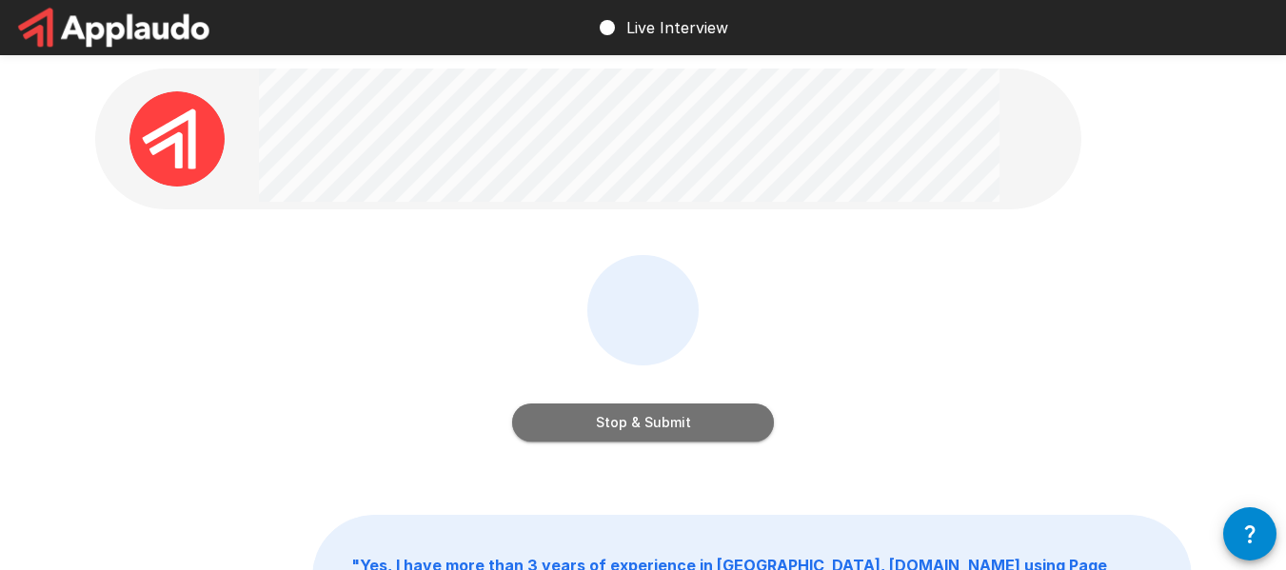
click at [660, 410] on button "Stop & Submit" at bounding box center [643, 422] width 262 height 38
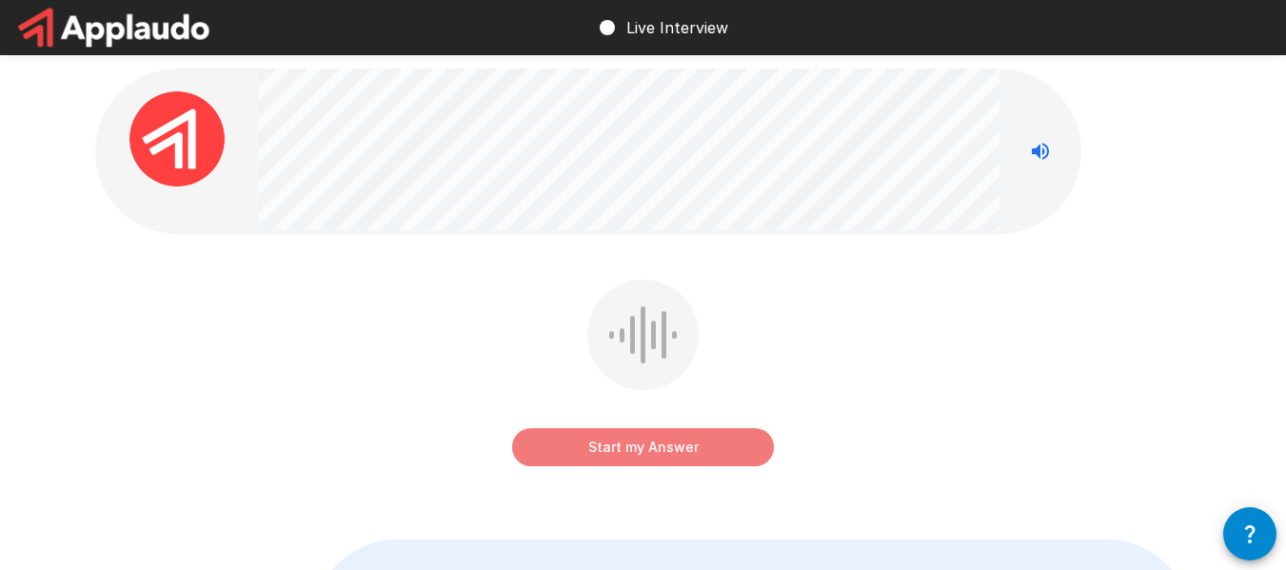
click at [675, 438] on button "Start my Answer" at bounding box center [643, 447] width 262 height 38
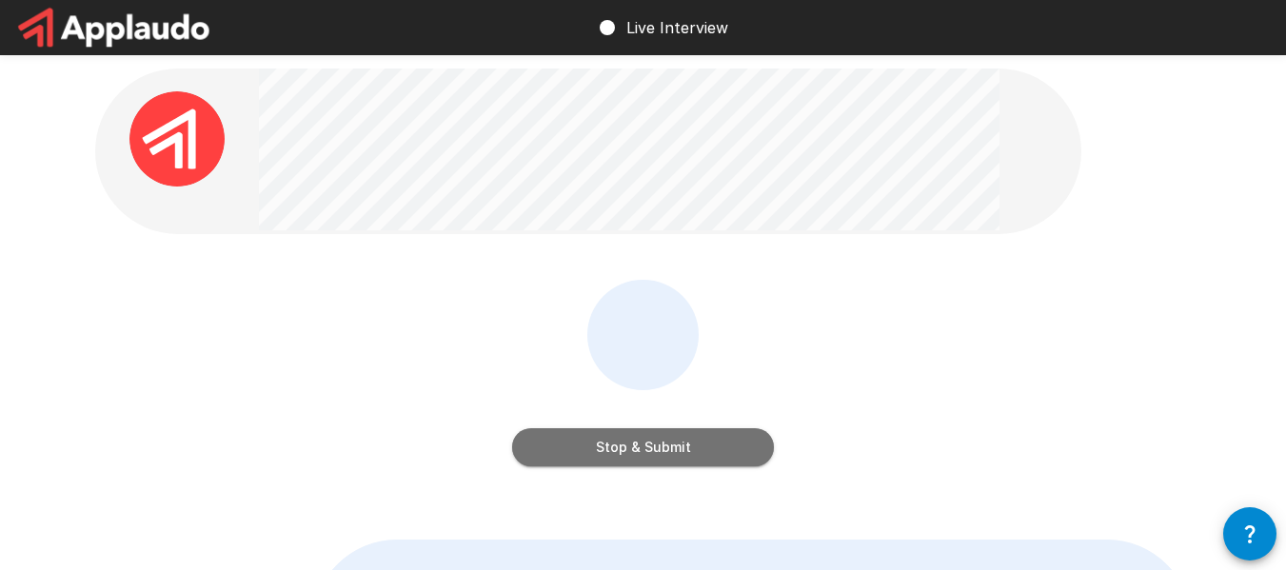
click at [675, 438] on button "Stop & Submit" at bounding box center [643, 447] width 262 height 38
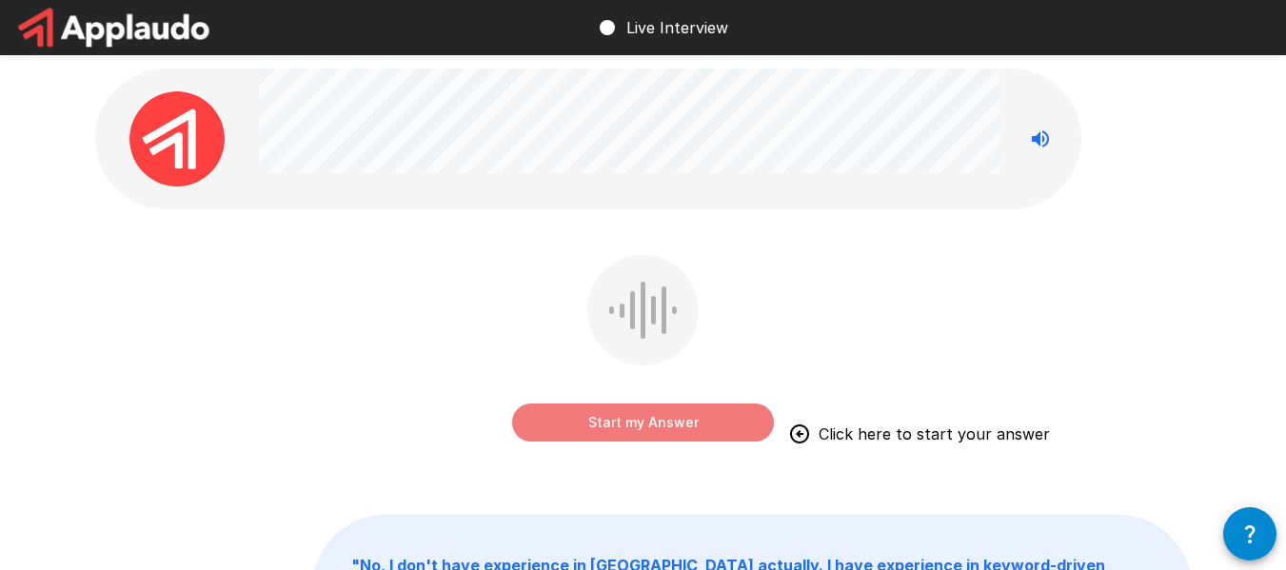
click at [665, 409] on button "Start my Answer" at bounding box center [643, 422] width 262 height 38
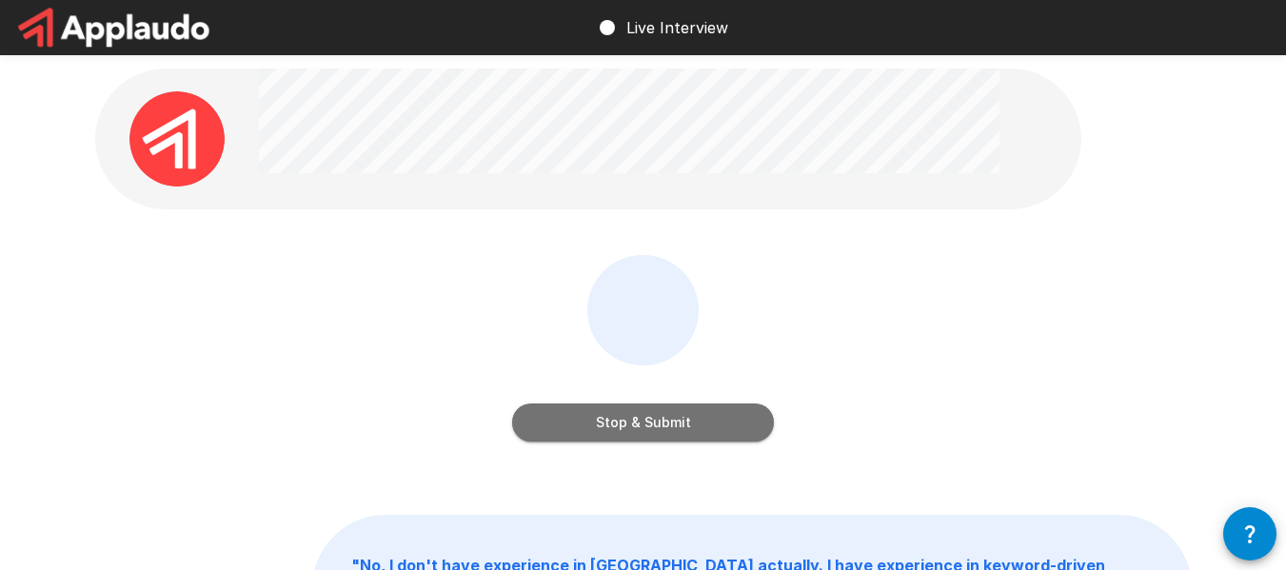
click at [665, 409] on button "Stop & Submit" at bounding box center [643, 422] width 262 height 38
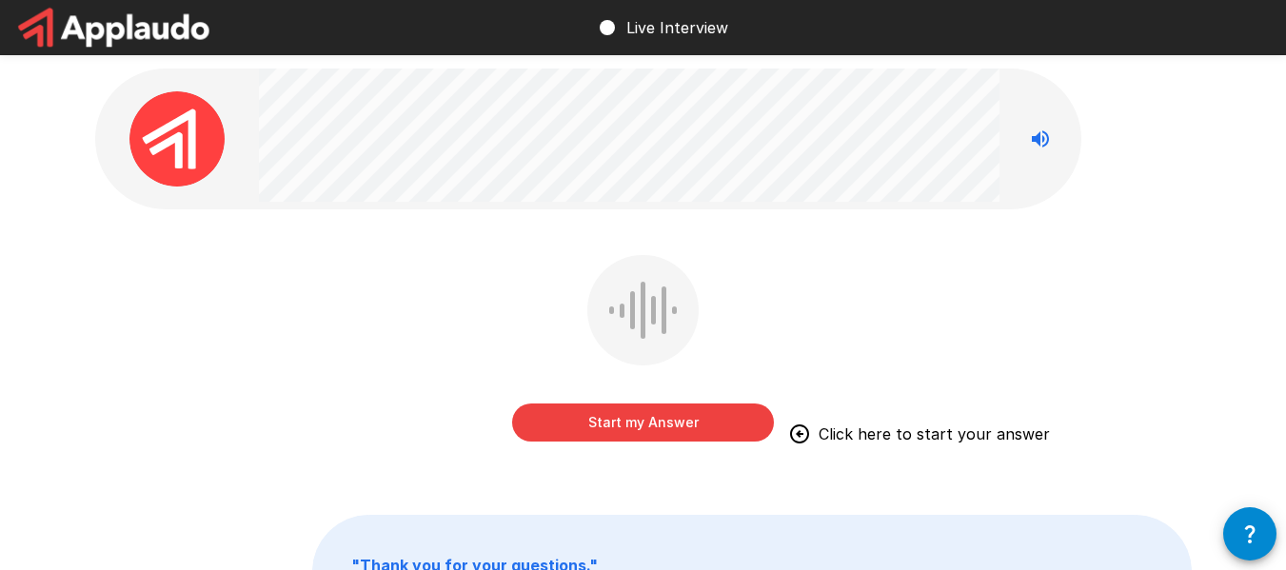
click at [656, 423] on button "Start my Answer" at bounding box center [643, 422] width 262 height 38
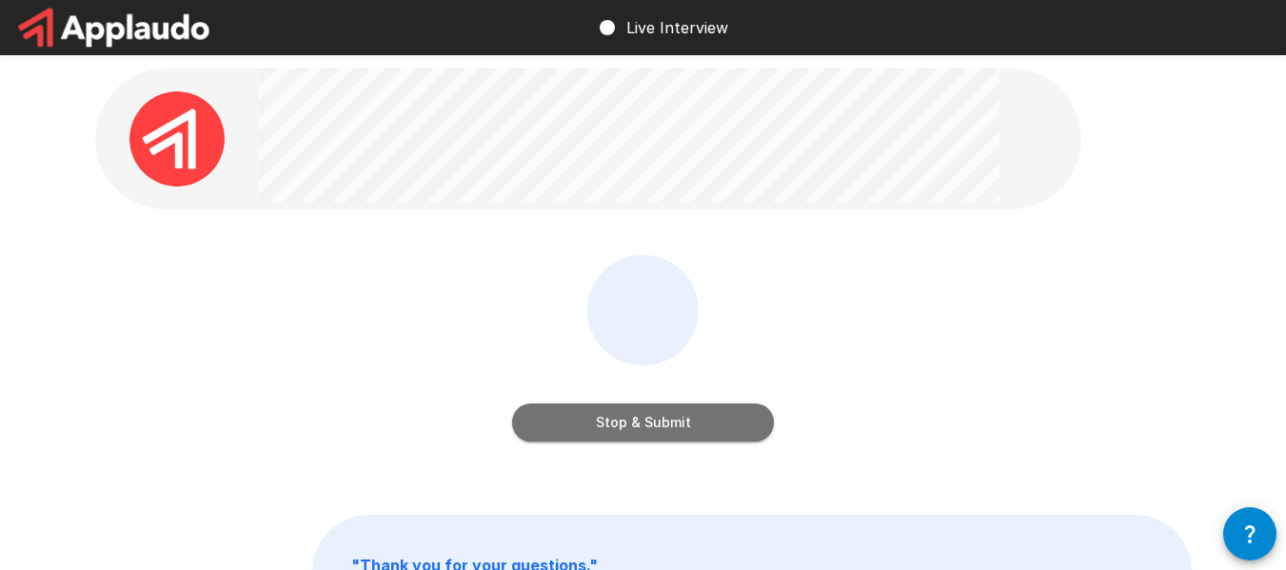
click at [656, 423] on button "Stop & Submit" at bounding box center [643, 422] width 262 height 38
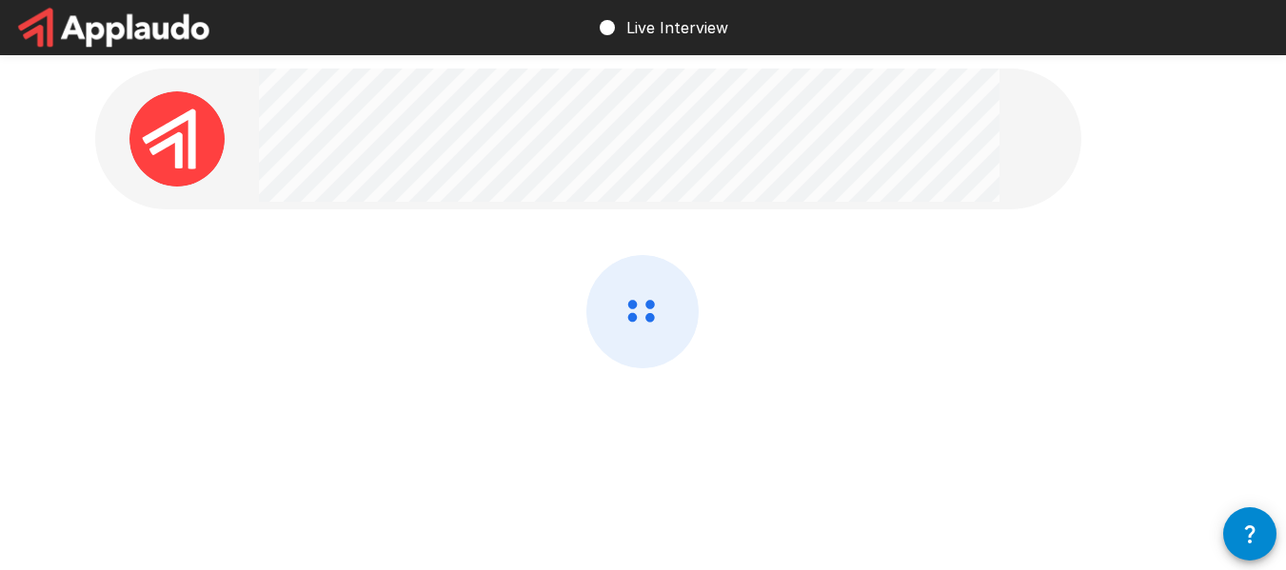
click at [656, 423] on div at bounding box center [643, 362] width 1096 height 214
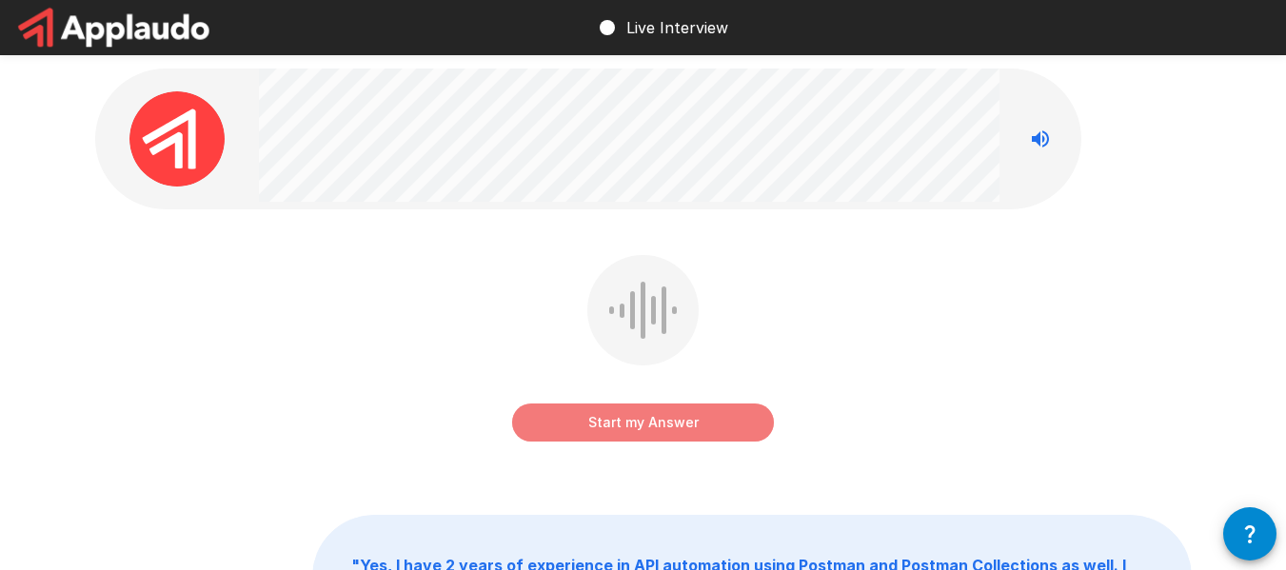
click at [614, 430] on button "Start my Answer" at bounding box center [643, 422] width 262 height 38
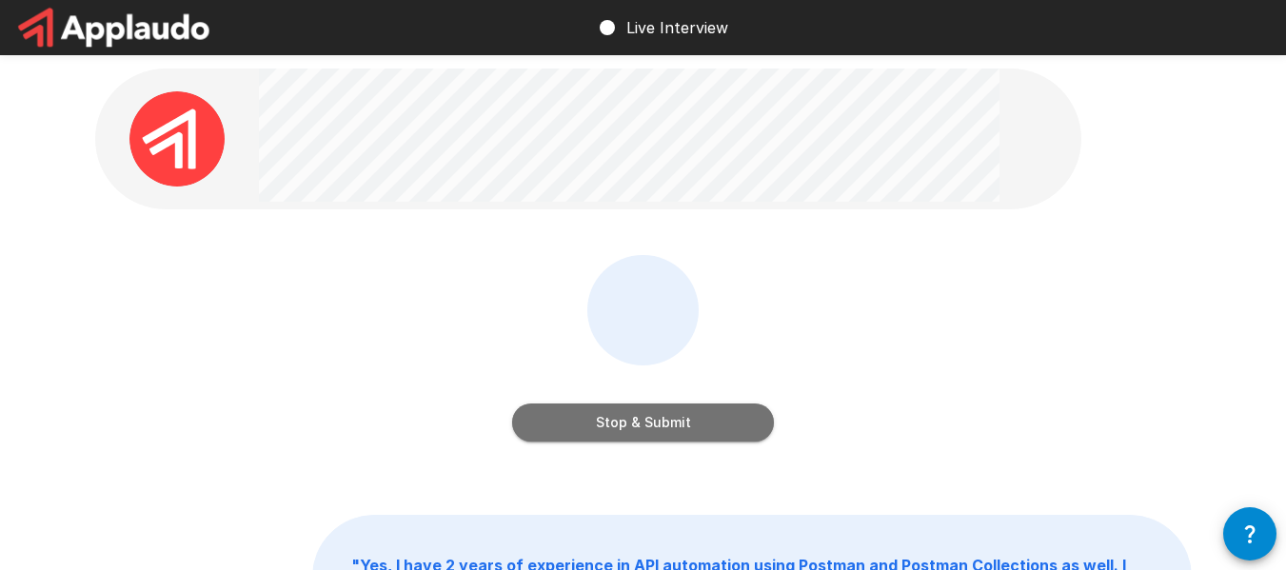
click at [614, 430] on button "Stop & Submit" at bounding box center [643, 422] width 262 height 38
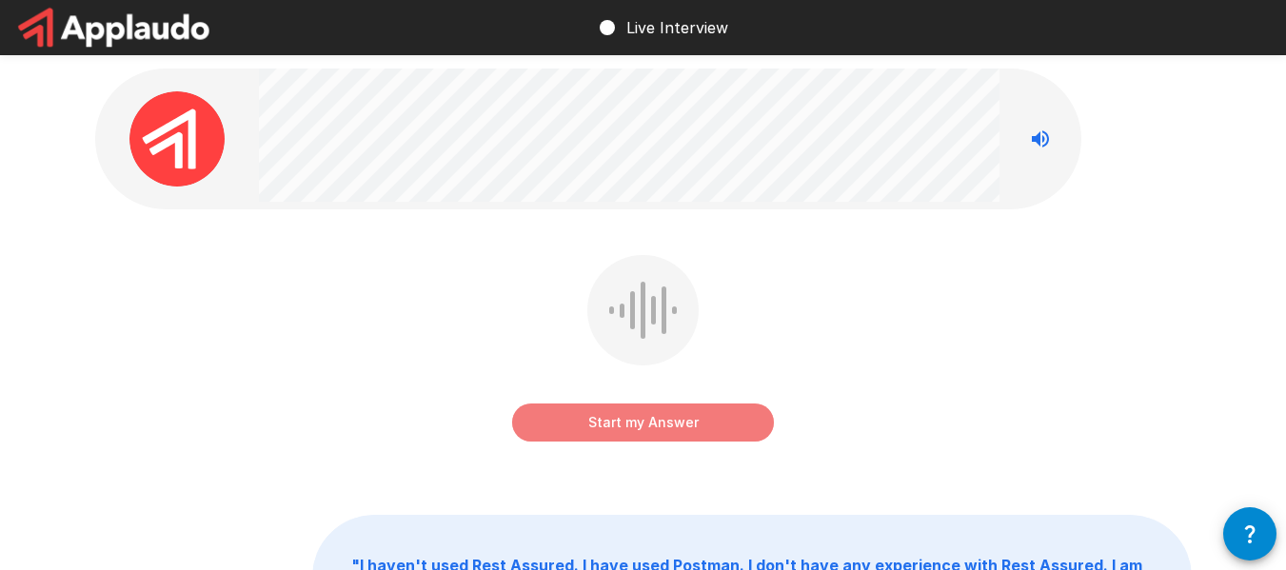
click at [616, 417] on button "Start my Answer" at bounding box center [643, 422] width 262 height 38
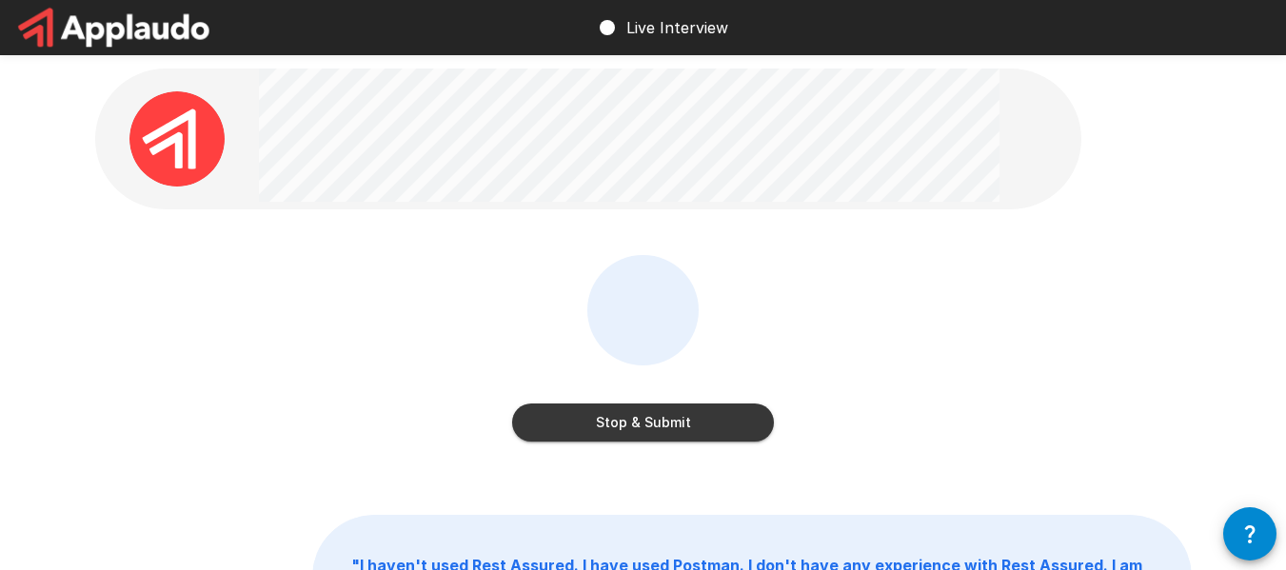
click at [616, 417] on button "Stop & Submit" at bounding box center [643, 422] width 262 height 38
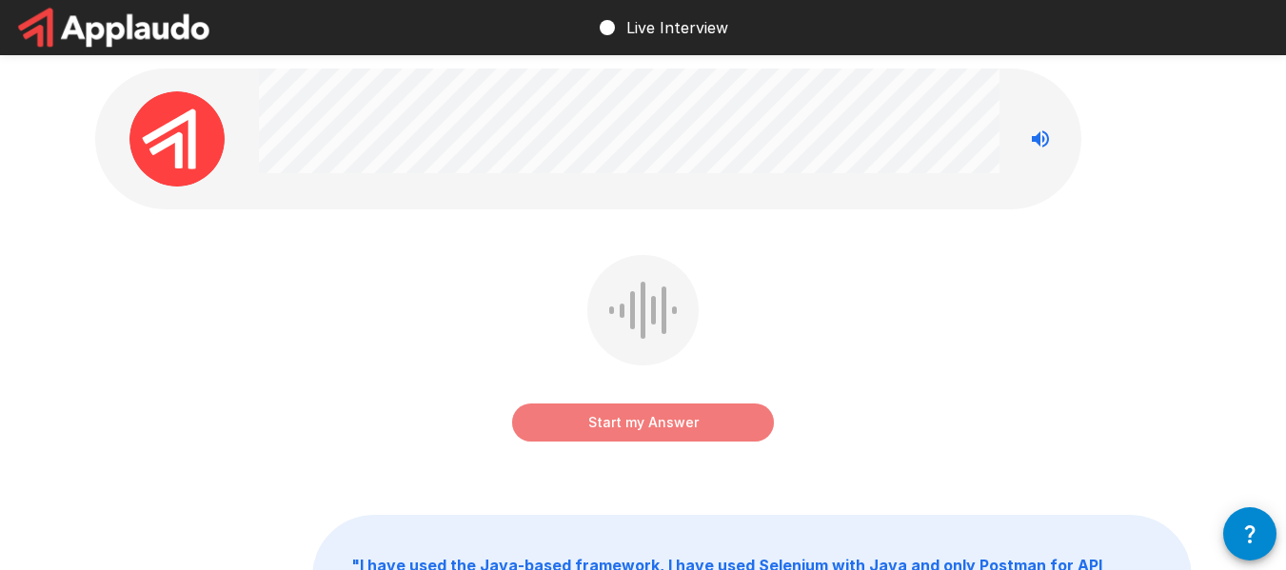
click at [664, 429] on button "Start my Answer" at bounding box center [643, 422] width 262 height 38
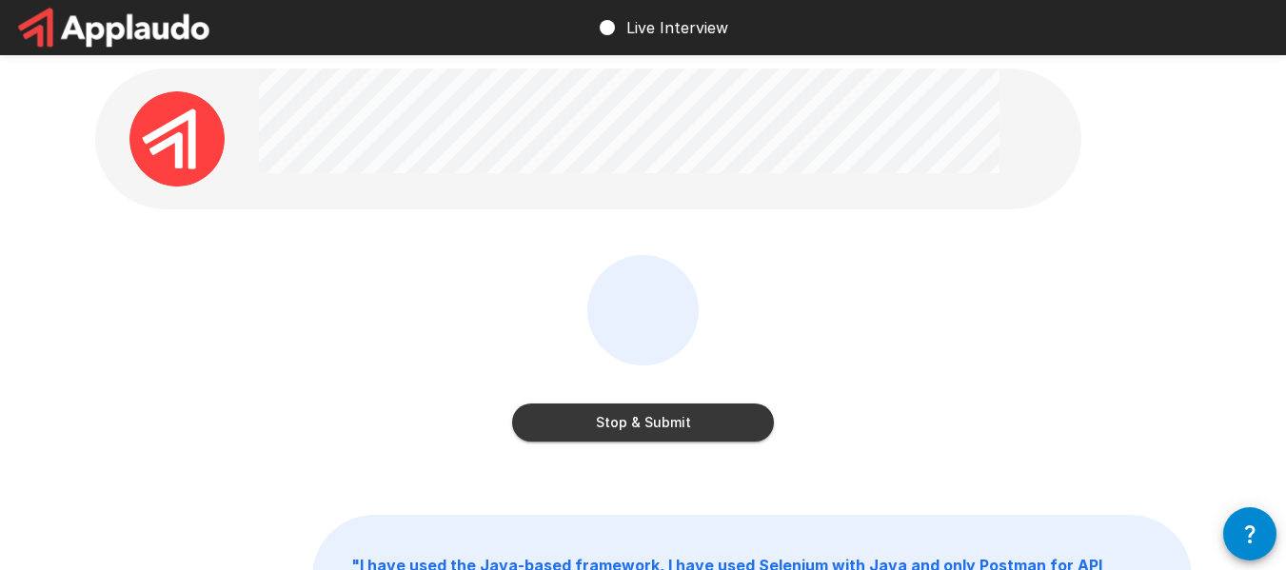
click at [664, 429] on button "Stop & Submit" at bounding box center [643, 422] width 262 height 38
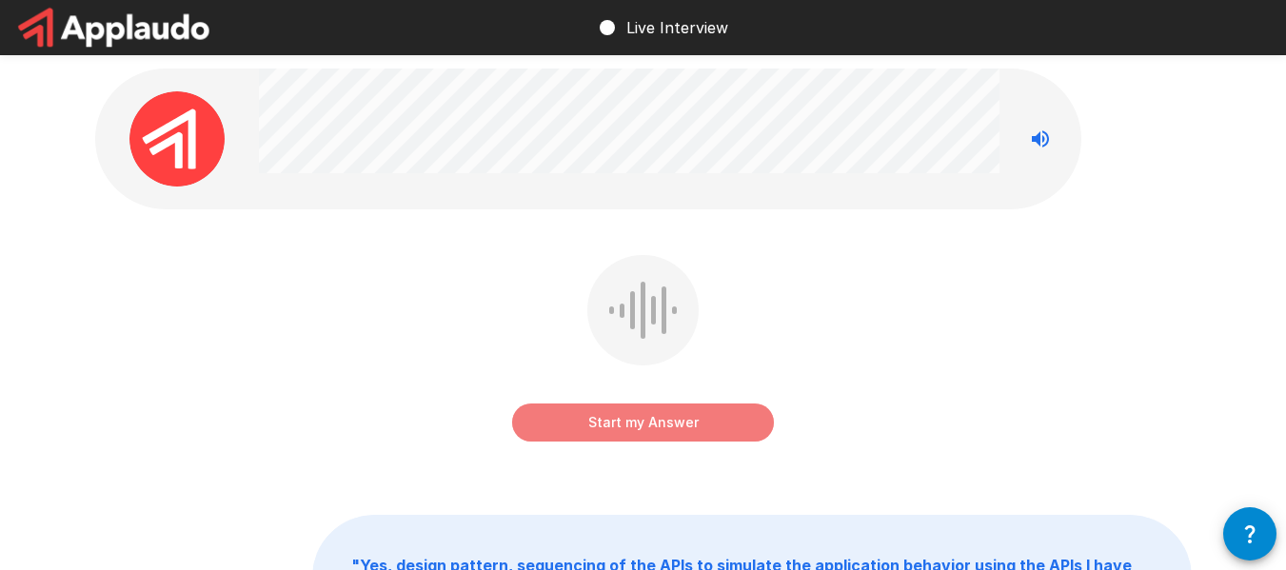
click at [700, 421] on button "Start my Answer" at bounding box center [643, 422] width 262 height 38
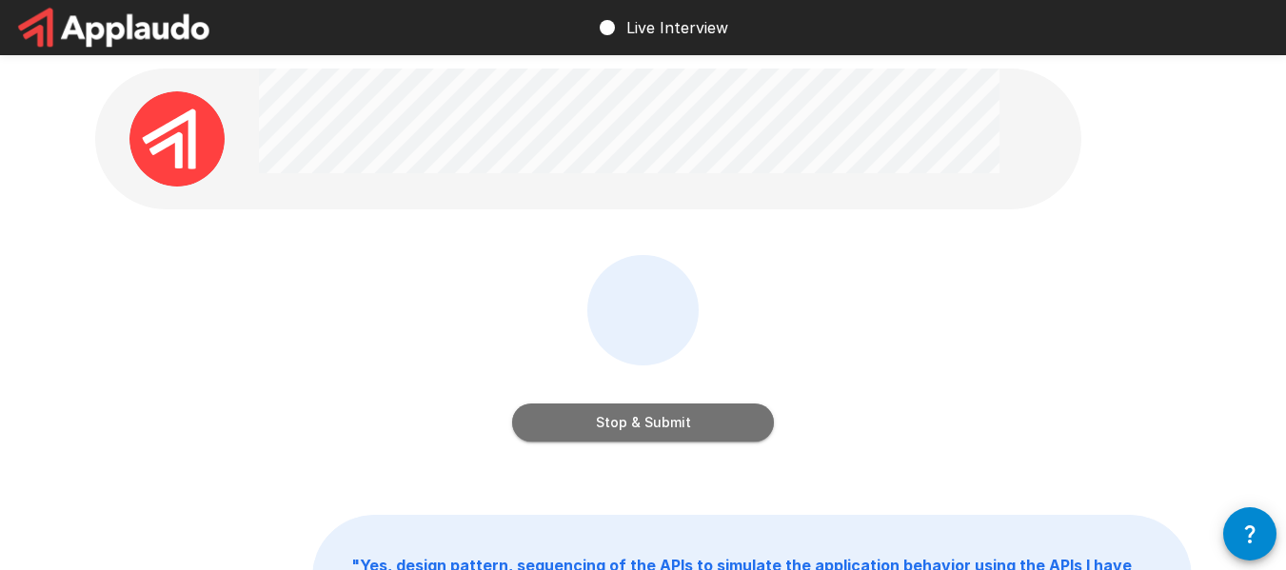
click at [700, 421] on button "Stop & Submit" at bounding box center [643, 422] width 262 height 38
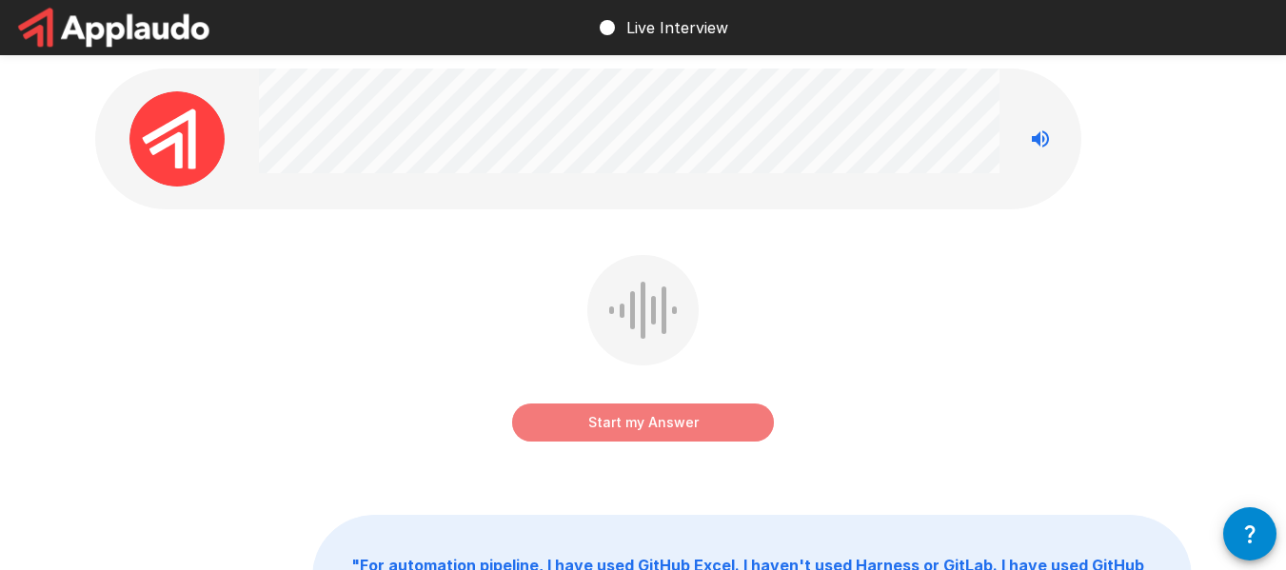
click at [688, 416] on button "Start my Answer" at bounding box center [643, 422] width 262 height 38
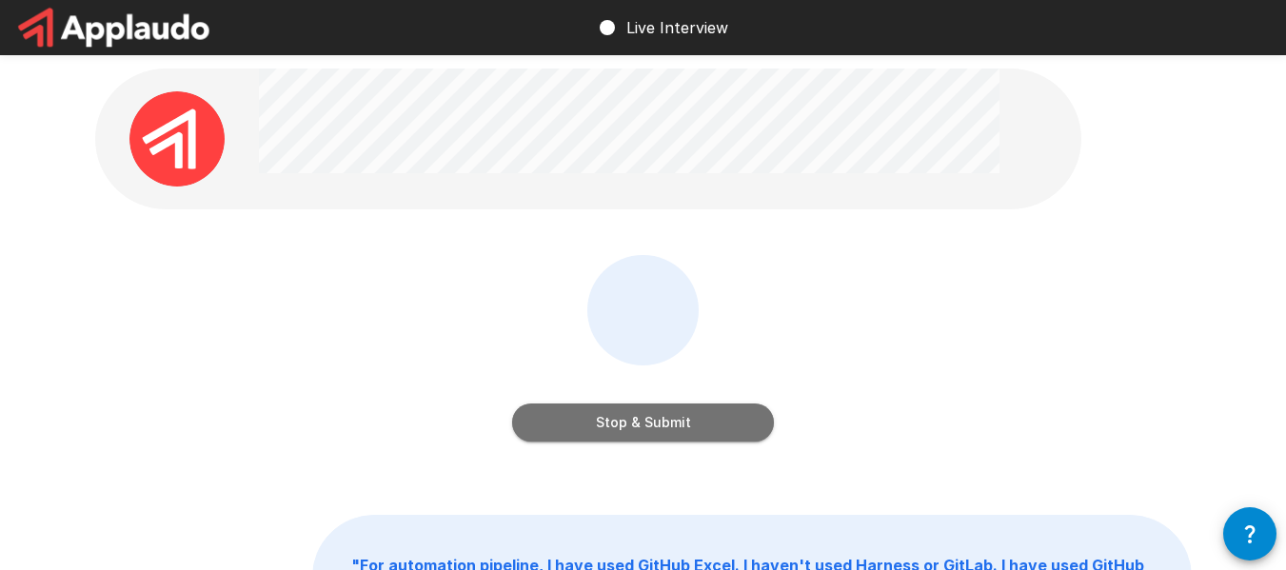
click at [688, 416] on button "Stop & Submit" at bounding box center [643, 422] width 262 height 38
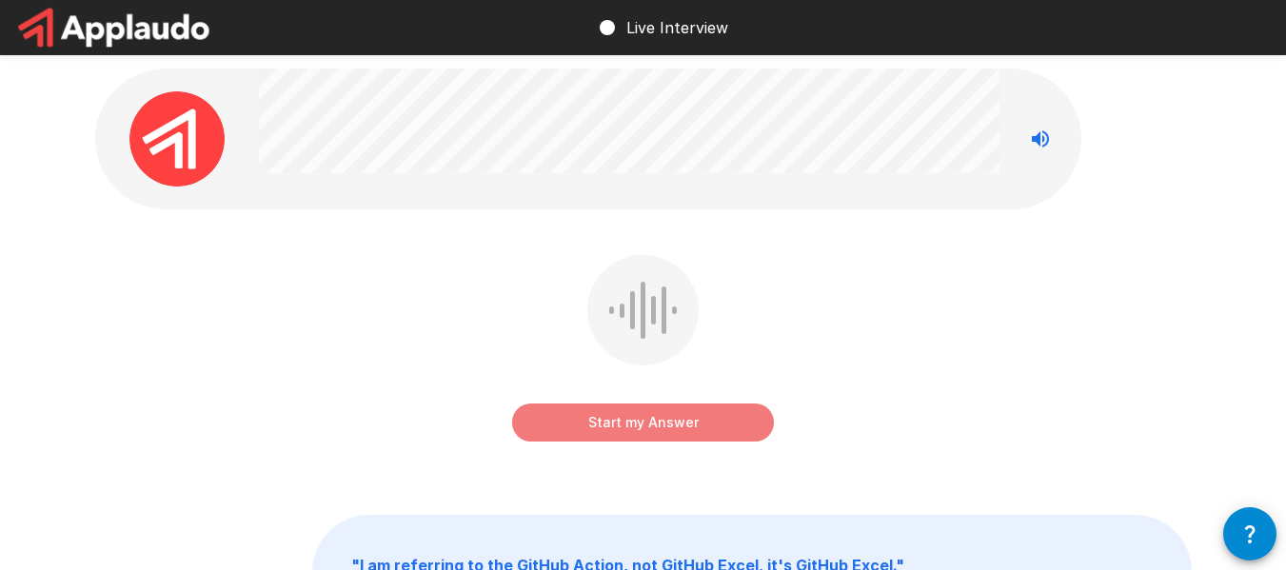
click at [646, 431] on button "Start my Answer" at bounding box center [643, 422] width 262 height 38
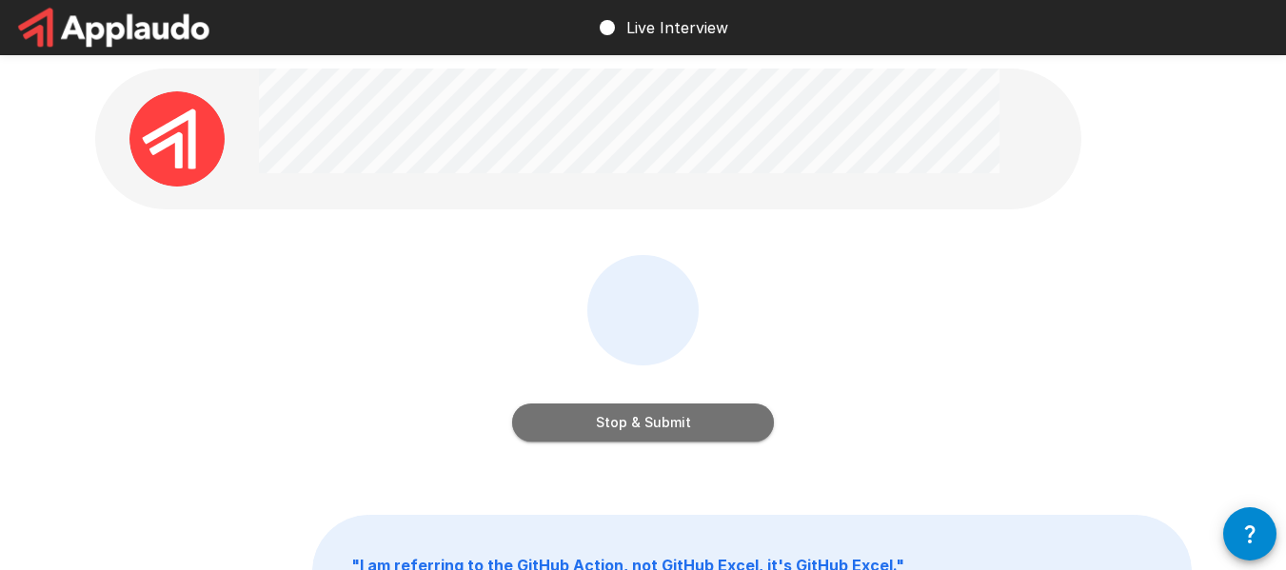
click at [646, 431] on button "Stop & Submit" at bounding box center [643, 422] width 262 height 38
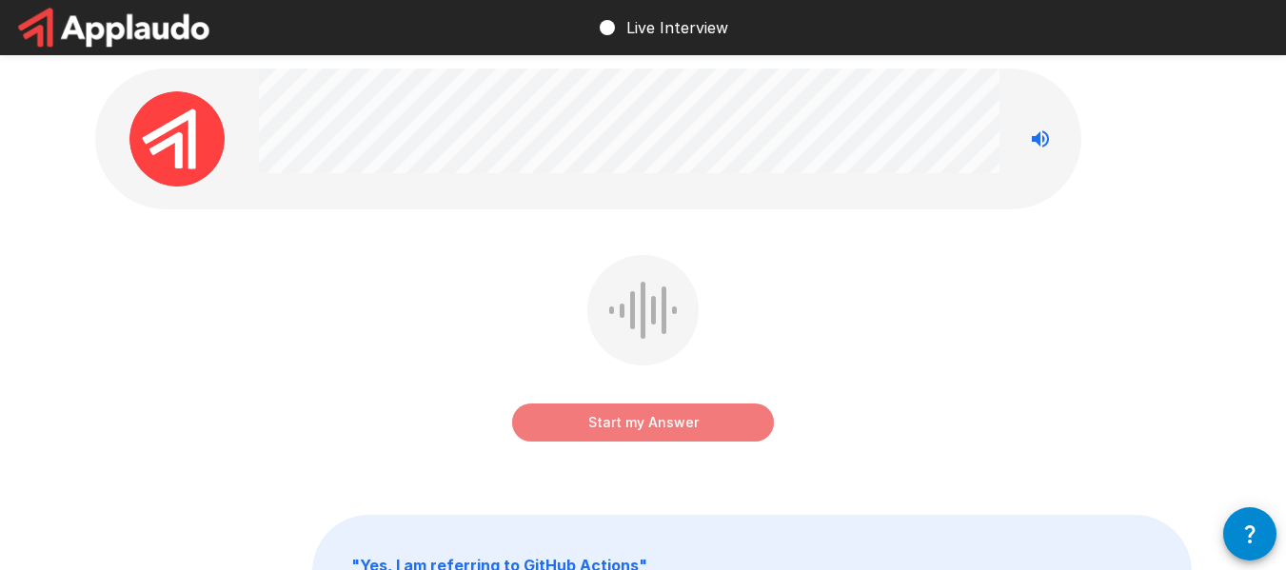
click at [690, 419] on button "Start my Answer" at bounding box center [643, 422] width 262 height 38
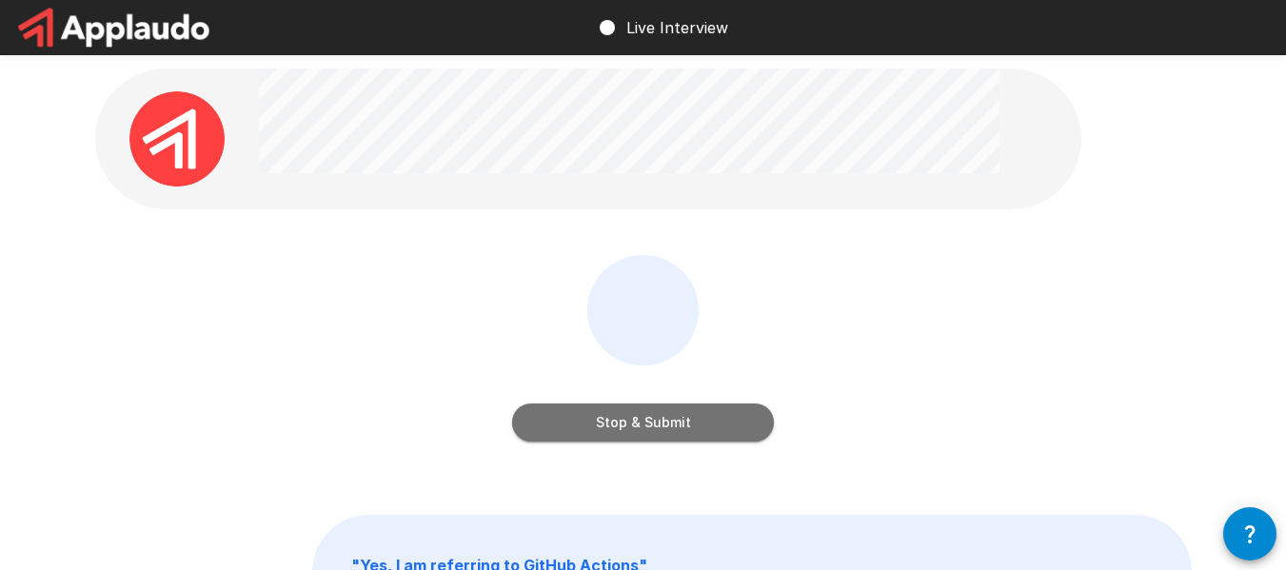
click at [690, 419] on button "Stop & Submit" at bounding box center [643, 422] width 262 height 38
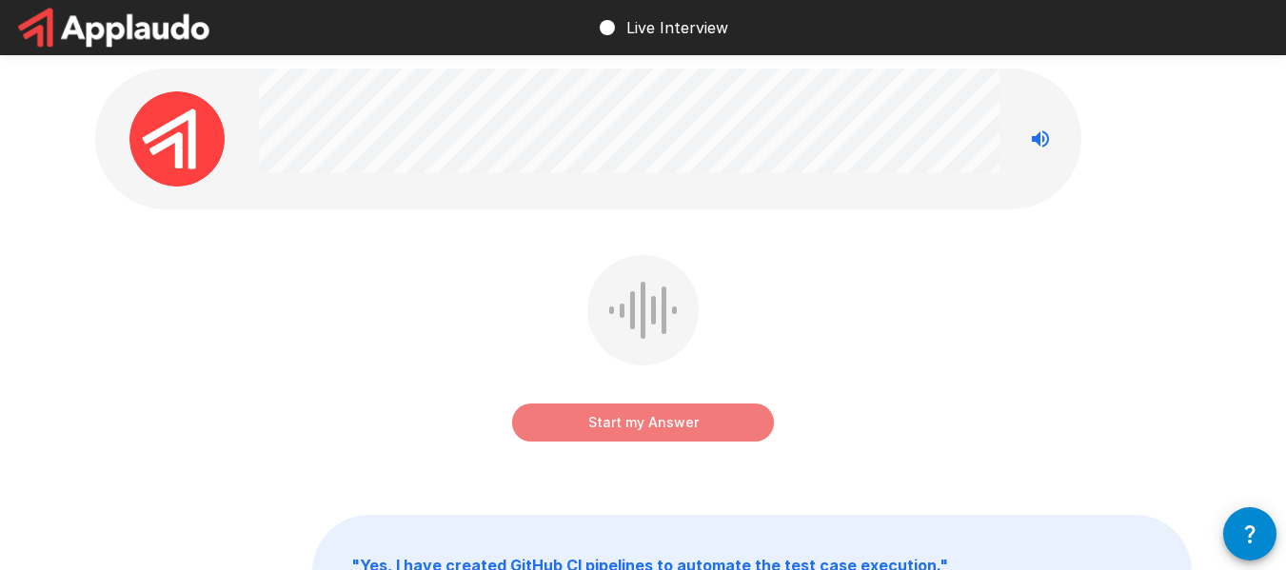
click at [690, 419] on button "Start my Answer" at bounding box center [643, 422] width 262 height 38
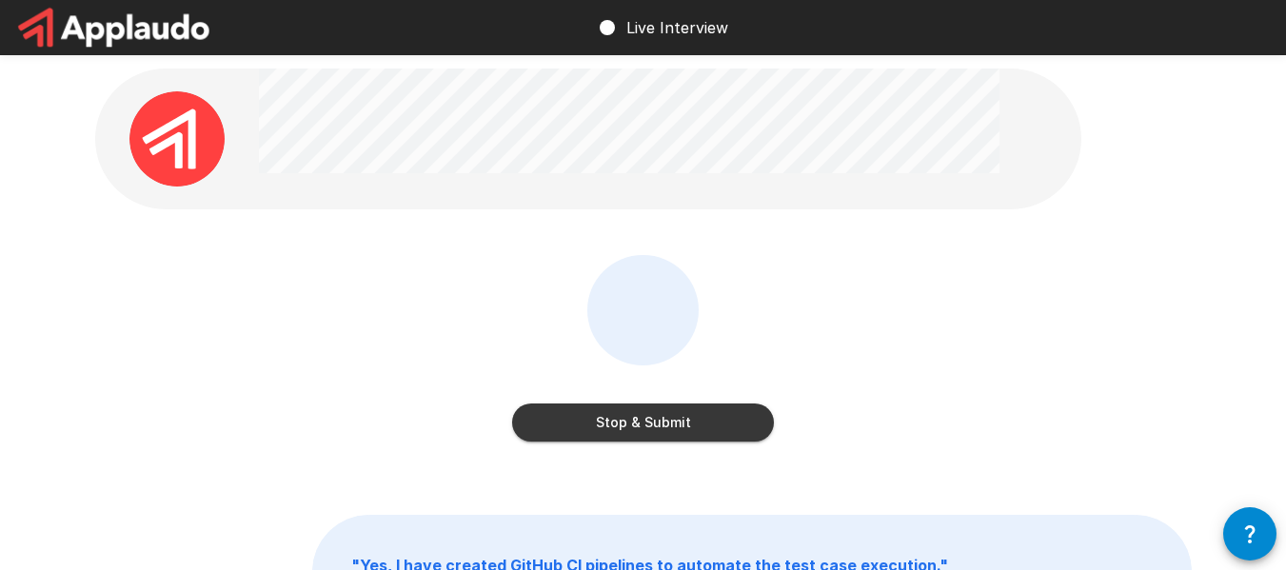
click at [690, 419] on button "Stop & Submit" at bounding box center [643, 422] width 262 height 38
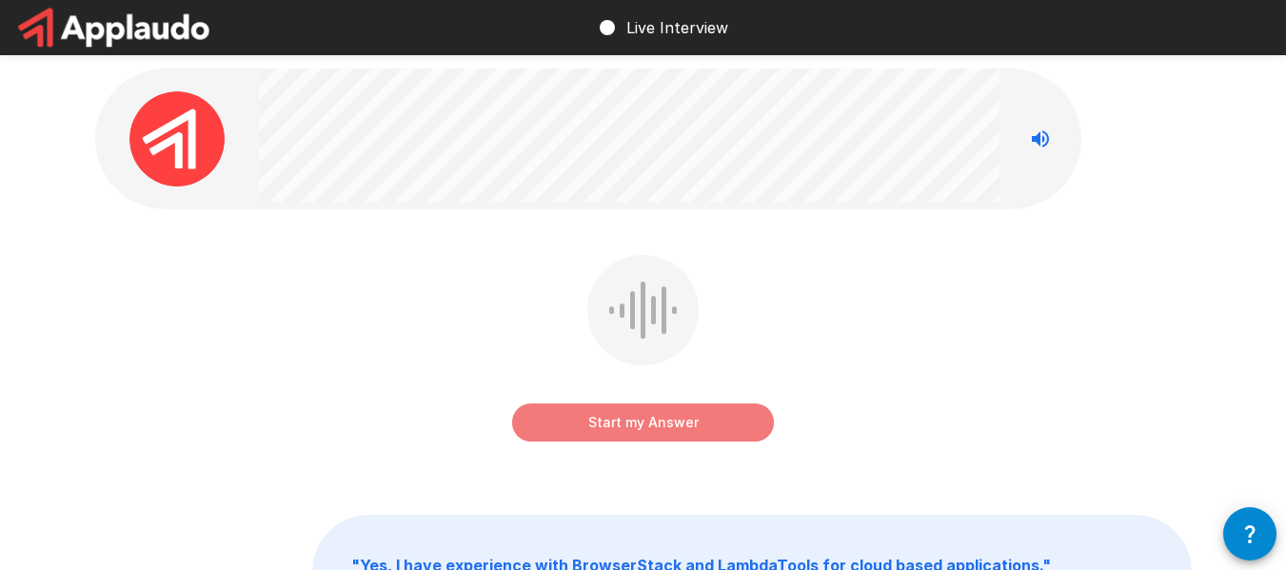
click at [732, 405] on button "Start my Answer" at bounding box center [643, 422] width 262 height 38
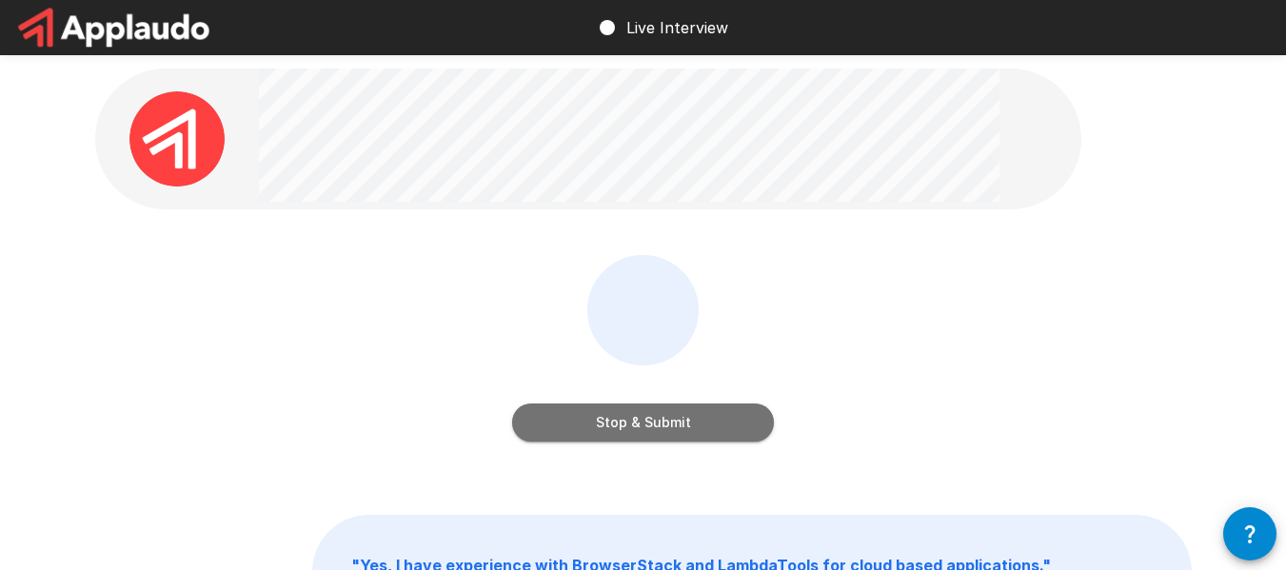
click at [732, 405] on button "Stop & Submit" at bounding box center [643, 422] width 262 height 38
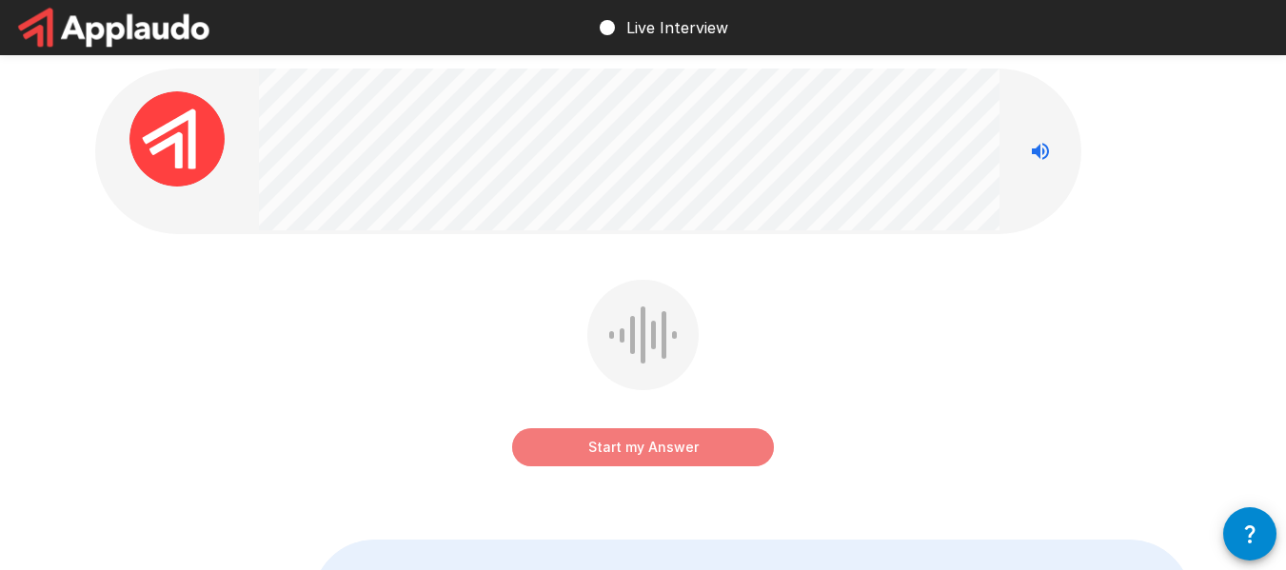
click at [686, 437] on button "Start my Answer" at bounding box center [643, 447] width 262 height 38
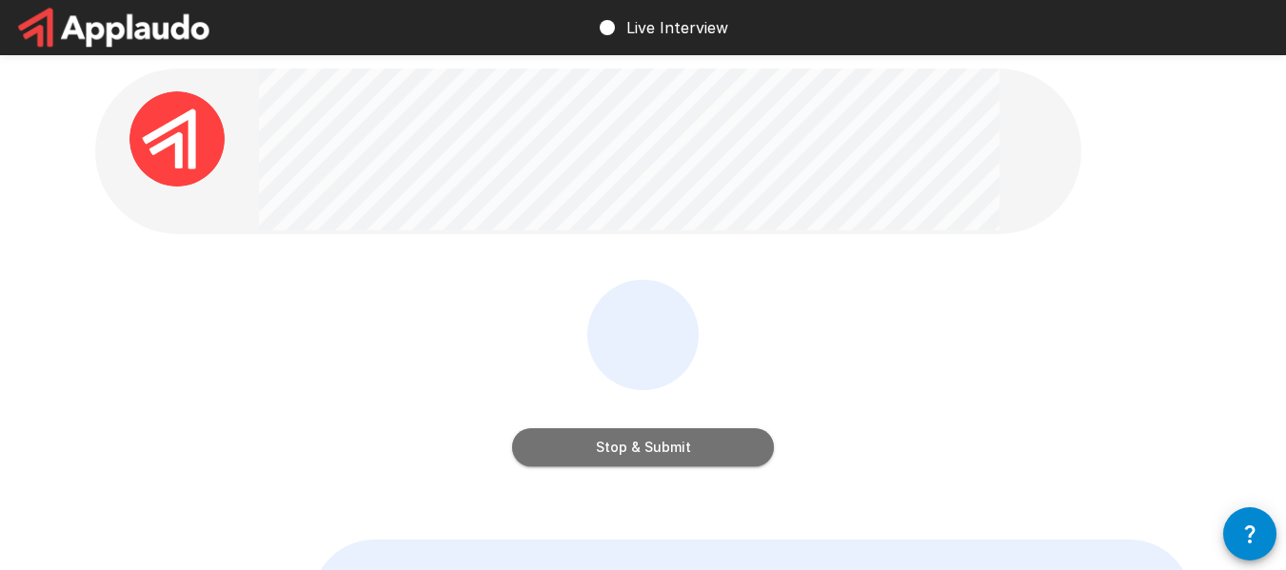
click at [686, 437] on button "Stop & Submit" at bounding box center [643, 447] width 262 height 38
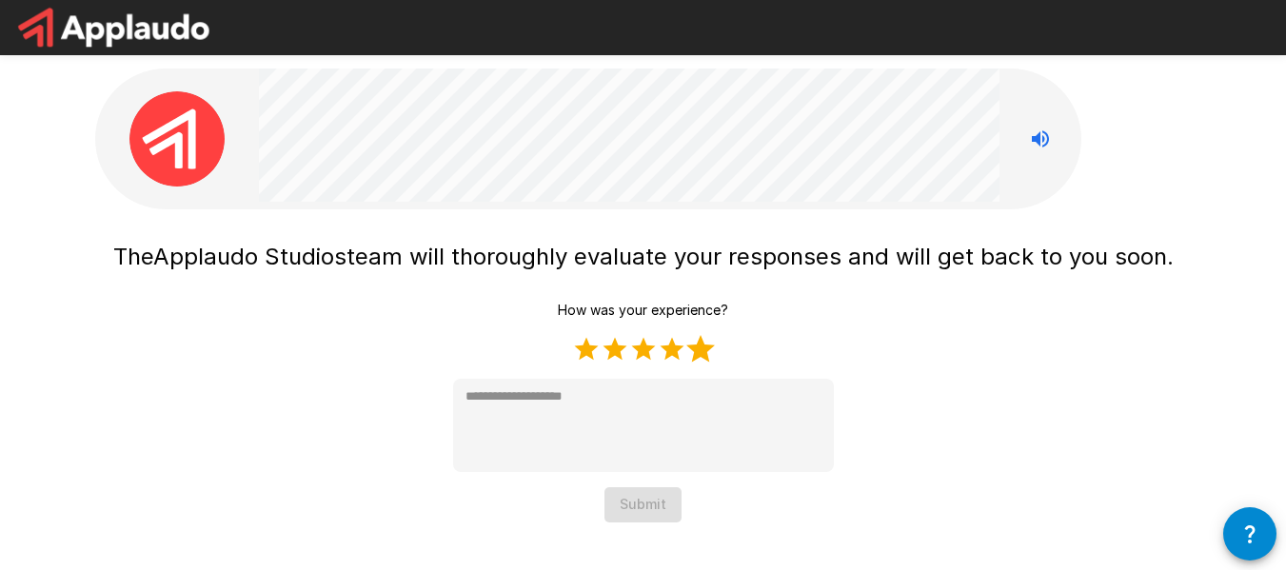
click at [697, 351] on label "5 Stars" at bounding box center [700, 349] width 29 height 29
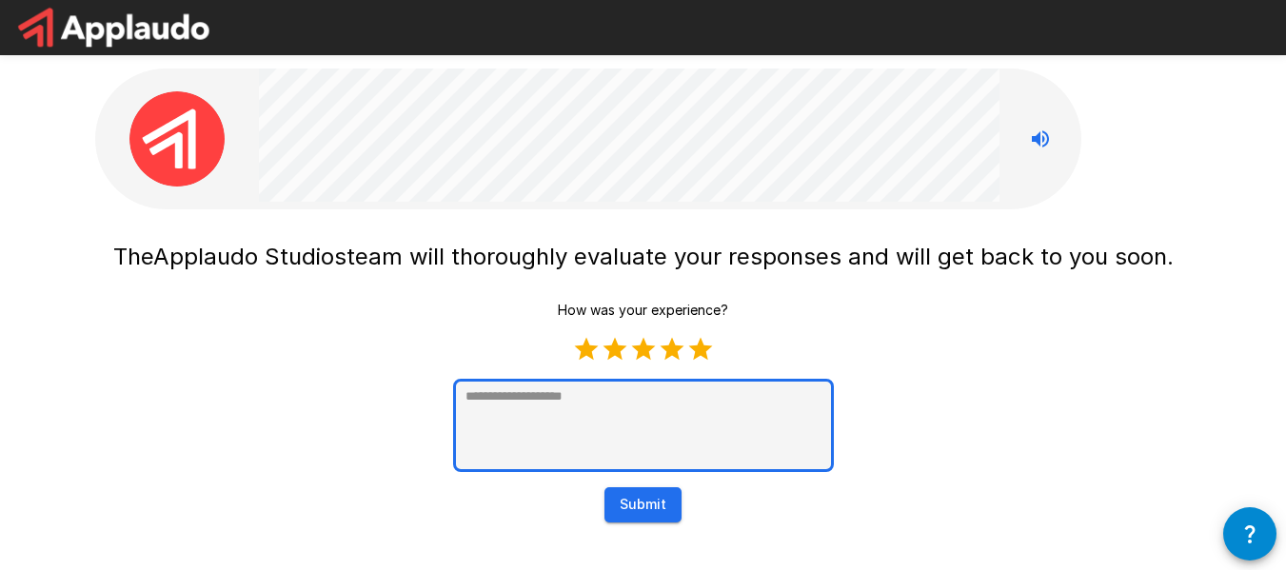
type textarea "*"
click at [625, 406] on textarea at bounding box center [643, 425] width 381 height 93
type textarea "*"
type textarea "****"
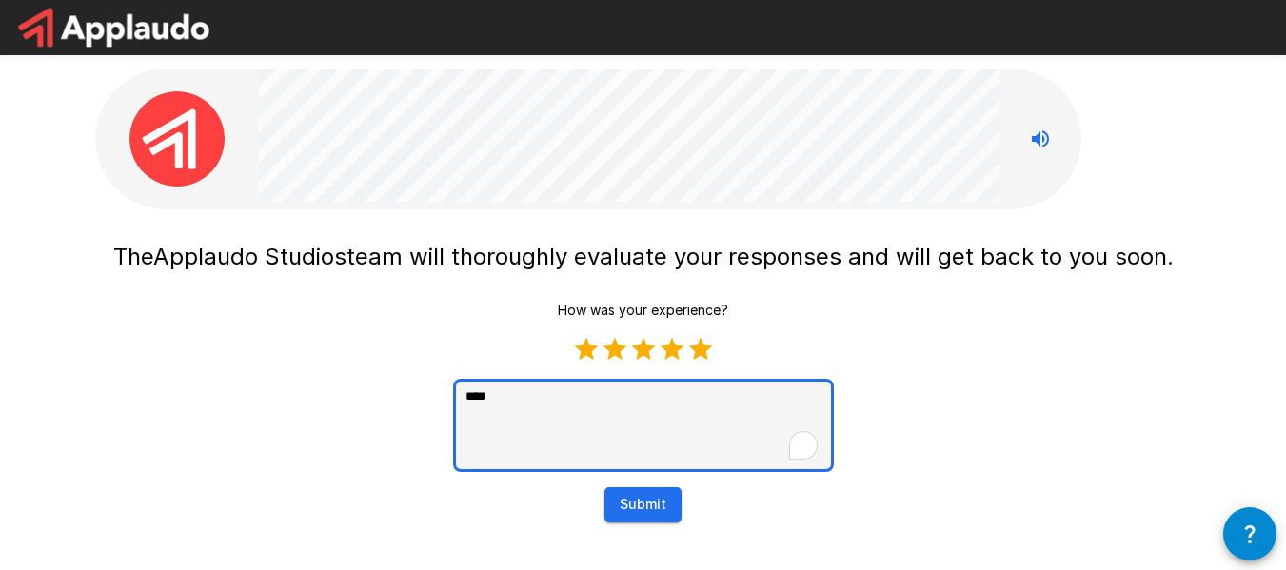
type textarea "*"
type textarea "*****"
type textarea "*"
type textarea "******"
type textarea "*"
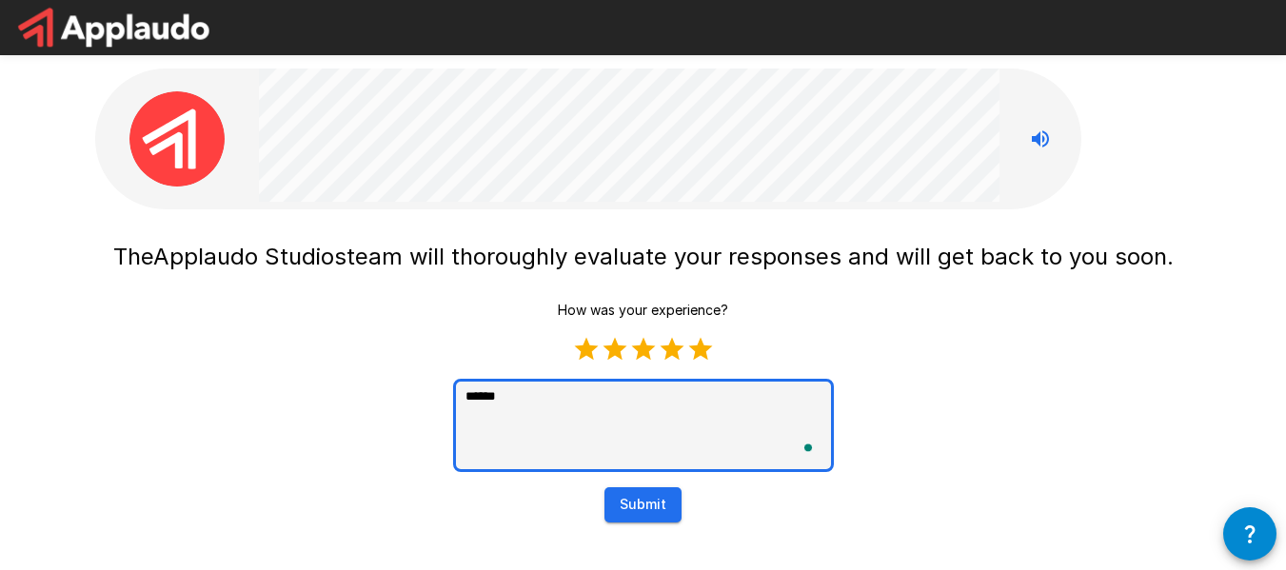
type textarea "******"
type textarea "*"
type textarea "********"
type textarea "*"
type textarea "*********"
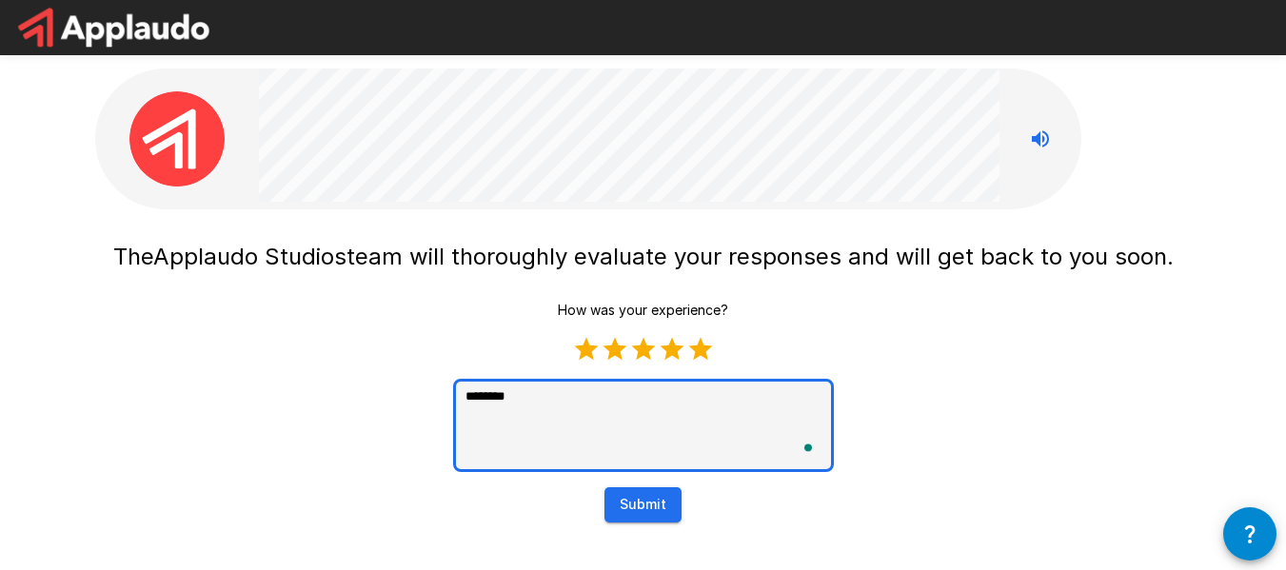
type textarea "*"
type textarea "**********"
type textarea "*"
type textarea "**********"
type textarea "*"
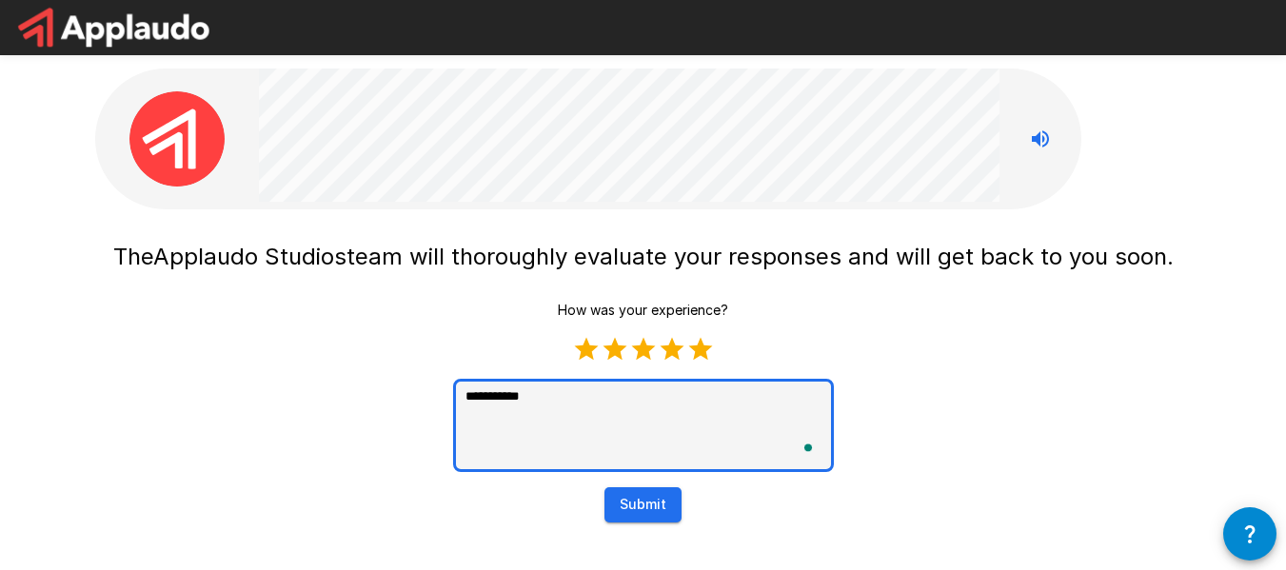
type textarea "**********"
type textarea "*"
type textarea "**********"
type textarea "*"
type textarea "**********"
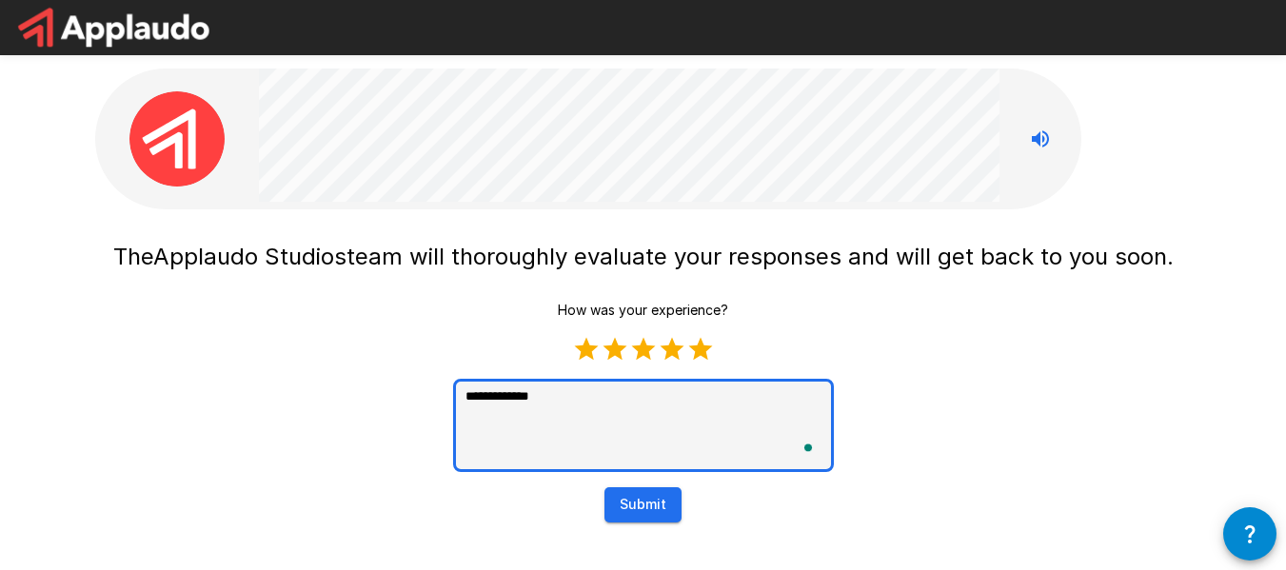
type textarea "*"
type textarea "**********"
type textarea "*"
type textarea "**********"
type textarea "*"
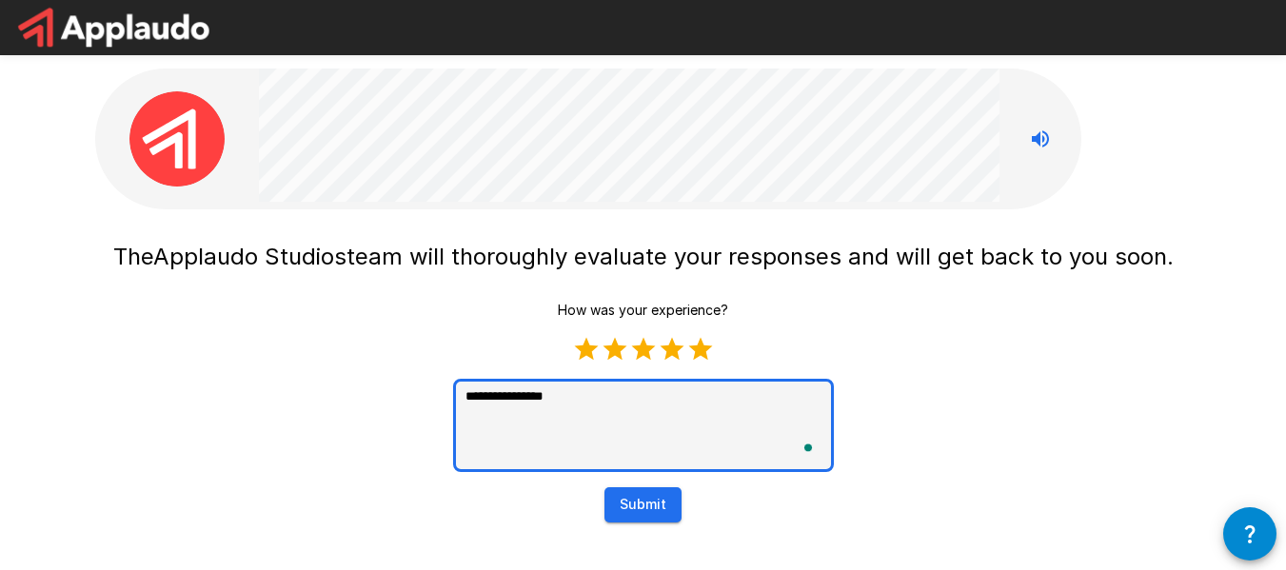
type textarea "**********"
type textarea "*"
type textarea "**********"
type textarea "*"
type textarea "**********"
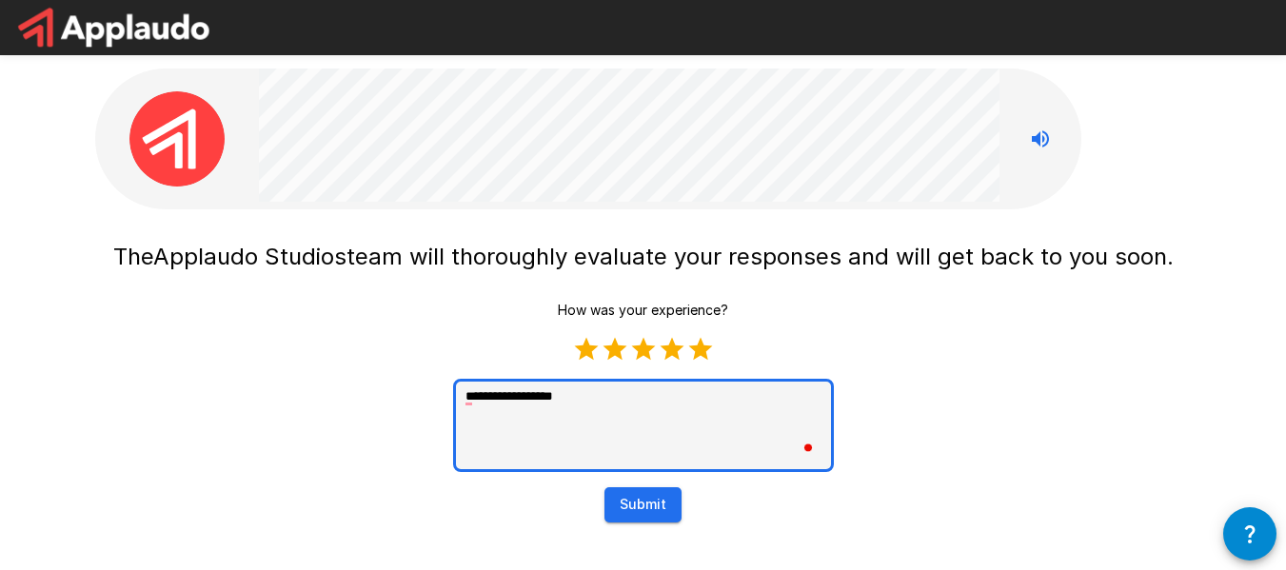
type textarea "*"
type textarea "**********"
type textarea "*"
type textarea "**********"
type textarea "*"
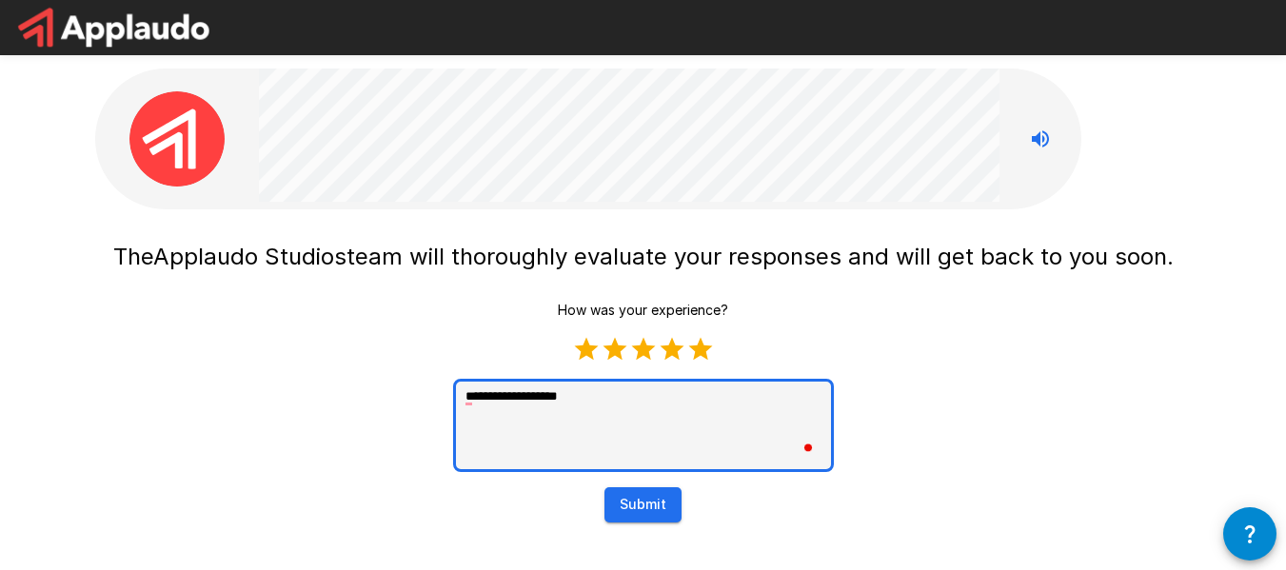
type textarea "**********"
type textarea "*"
type textarea "**********"
type textarea "*"
type textarea "**********"
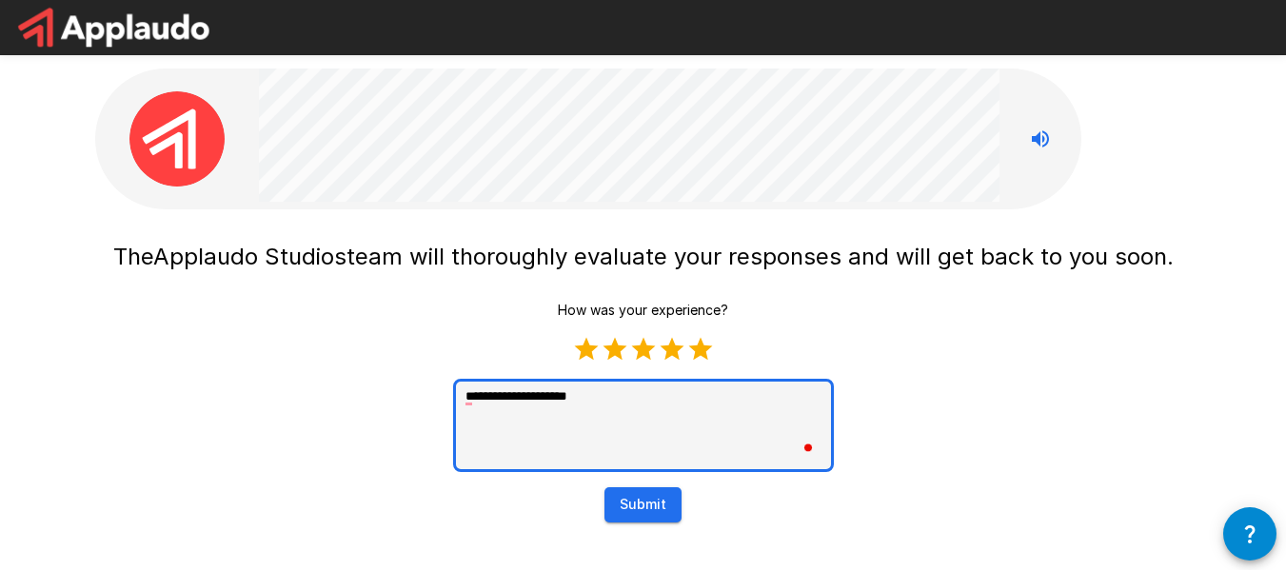
type textarea "*"
type textarea "**********"
type textarea "*"
type textarea "**********"
type textarea "*"
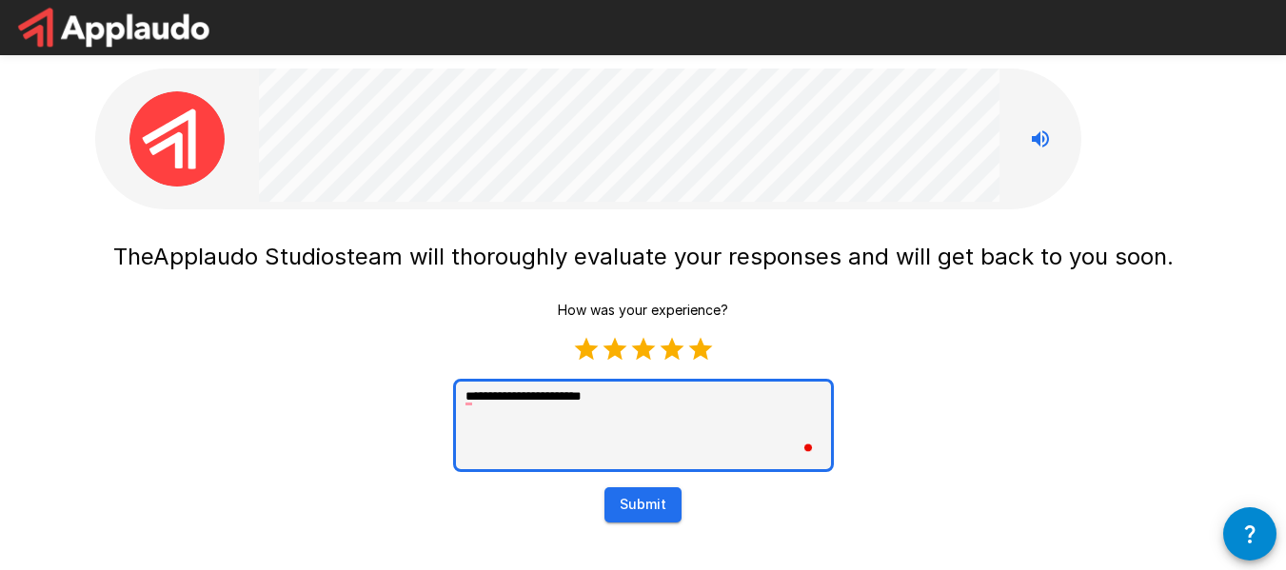
type textarea "**********"
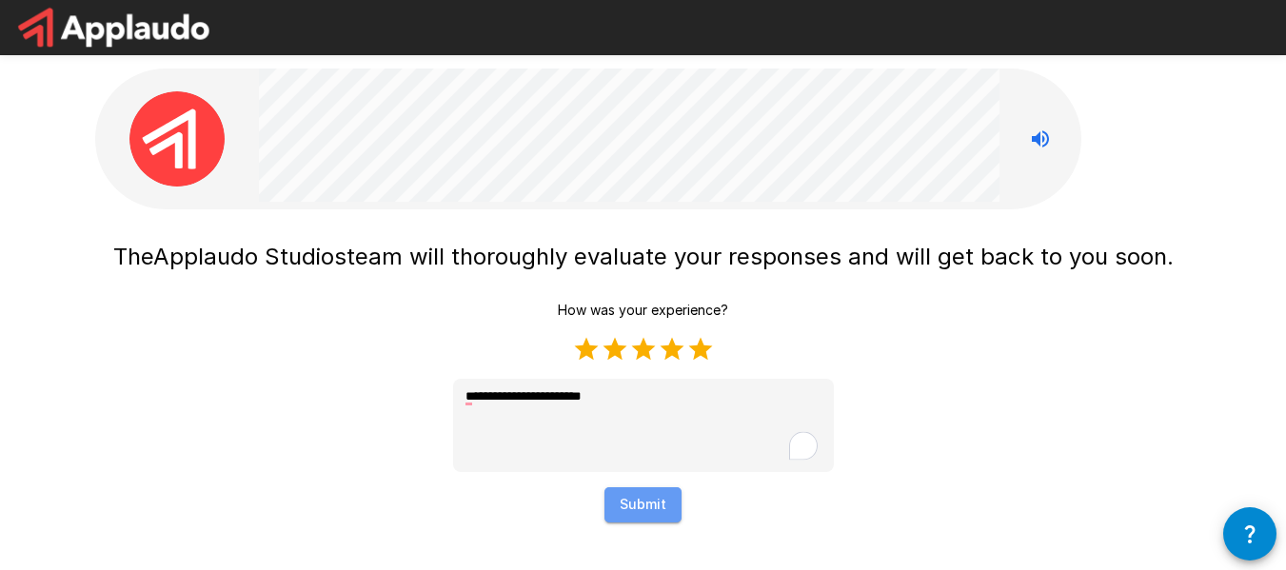
type textarea "*"
click at [630, 514] on button "Submit" at bounding box center [642, 504] width 77 height 35
